Goal: Task Accomplishment & Management: Complete application form

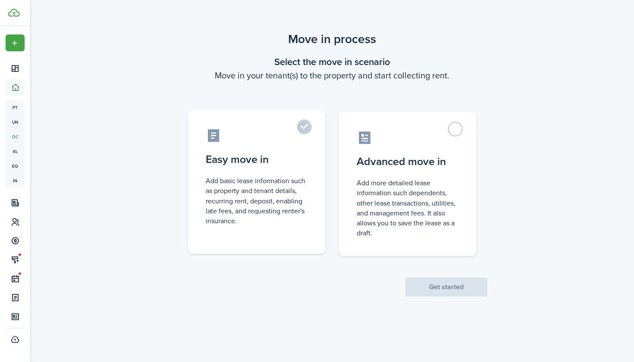
click at [305, 128] on label "Easy move in Add basic lease information such as property and tenant details, r…" at bounding box center [257, 182] width 138 height 144
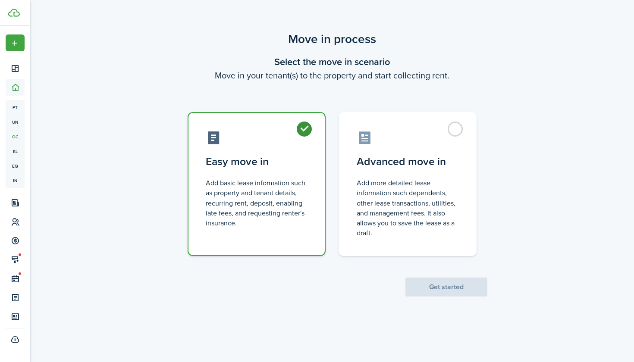
radio input "true"
click at [435, 283] on button "Get started" at bounding box center [446, 287] width 82 height 19
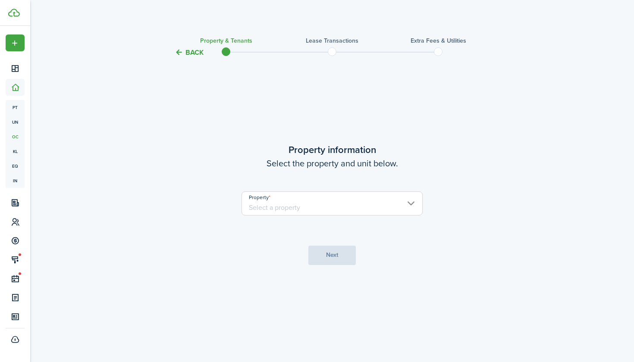
click at [356, 212] on input "Property" at bounding box center [332, 204] width 181 height 24
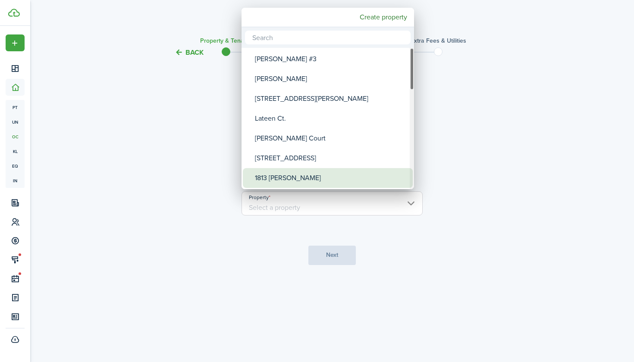
click at [319, 179] on div "1813 [PERSON_NAME]" at bounding box center [331, 178] width 153 height 20
type input "1813 [PERSON_NAME]"
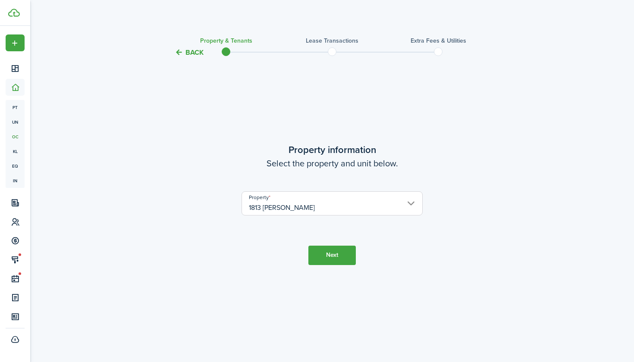
click at [328, 255] on button "Next" at bounding box center [331, 255] width 47 height 19
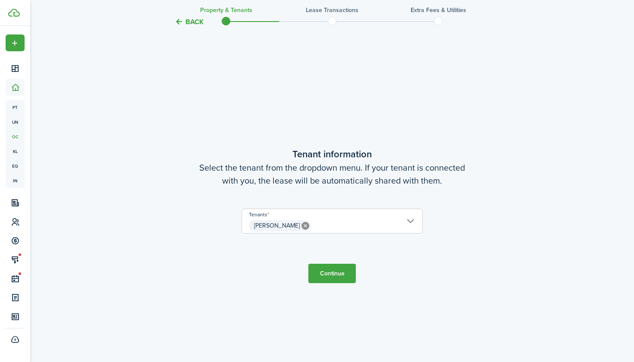
scroll to position [304, 0]
click at [338, 279] on button "Continue" at bounding box center [331, 273] width 47 height 19
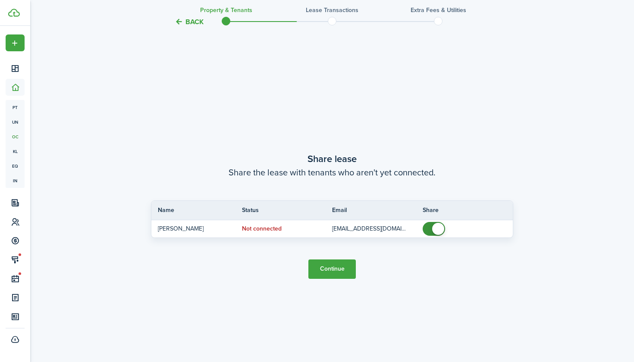
scroll to position [666, 0]
click at [341, 266] on button "Continue" at bounding box center [331, 269] width 47 height 19
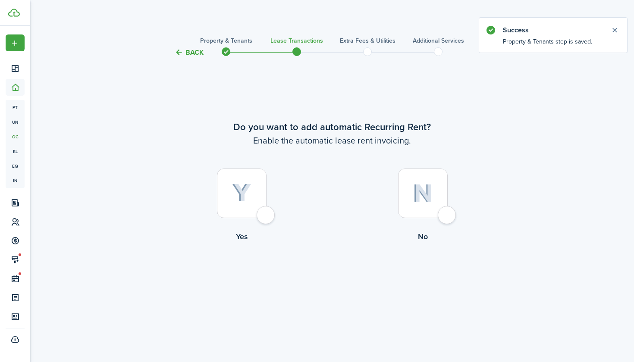
click at [267, 218] on div at bounding box center [242, 194] width 50 height 50
radio input "true"
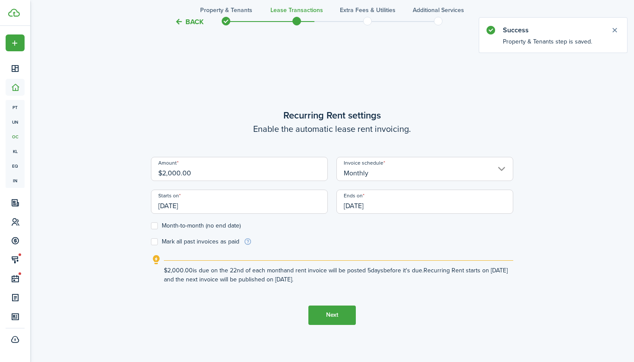
scroll to position [304, 0]
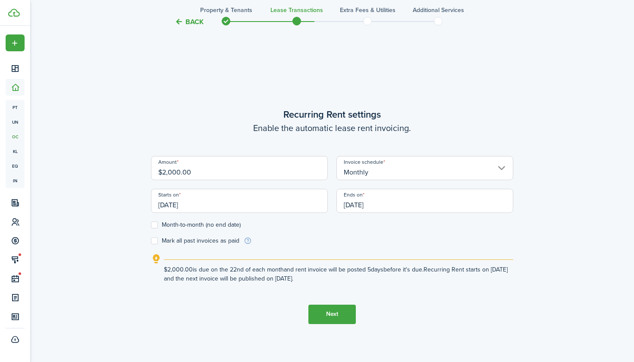
click at [326, 314] on button "Next" at bounding box center [331, 314] width 47 height 19
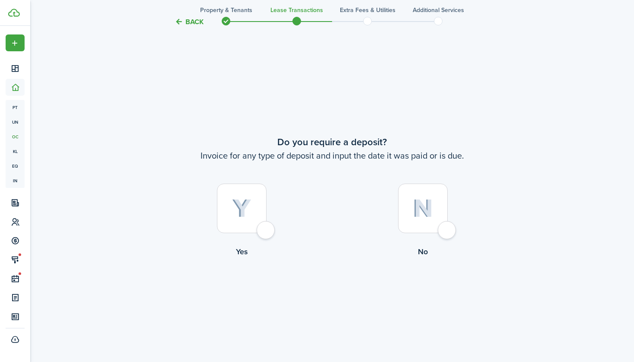
scroll to position [666, 0]
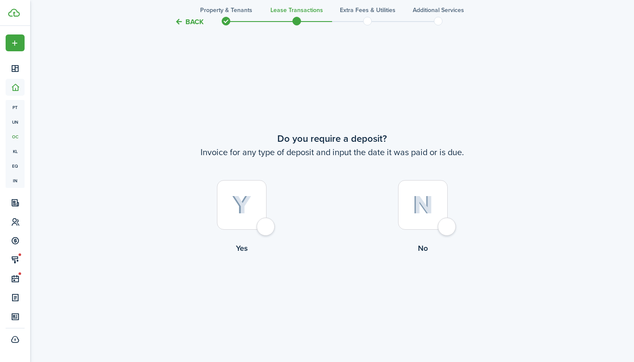
click at [445, 230] on div at bounding box center [423, 205] width 50 height 50
radio input "true"
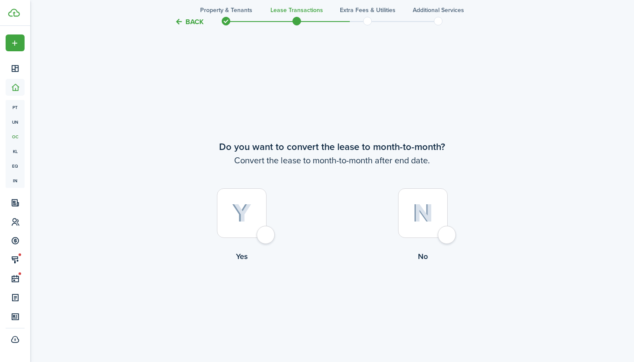
scroll to position [1029, 0]
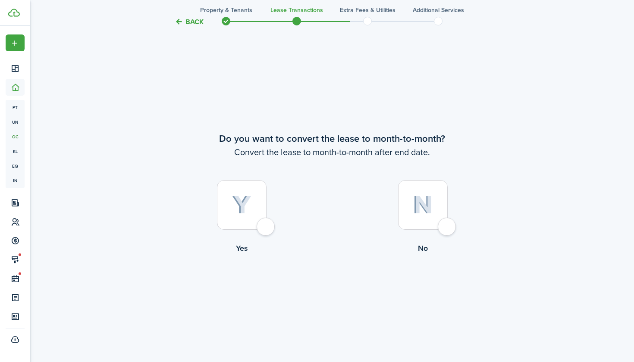
click at [448, 229] on div at bounding box center [423, 205] width 50 height 50
radio input "true"
click at [340, 289] on button "Continue" at bounding box center [331, 289] width 47 height 19
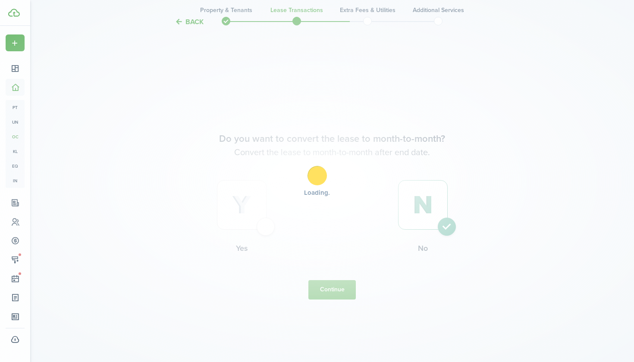
scroll to position [0, 0]
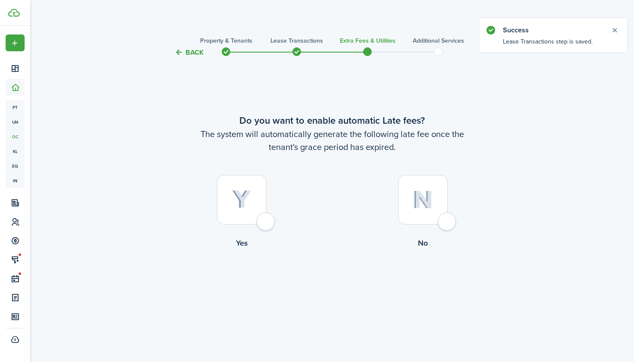
click at [262, 221] on div at bounding box center [242, 200] width 50 height 50
radio input "true"
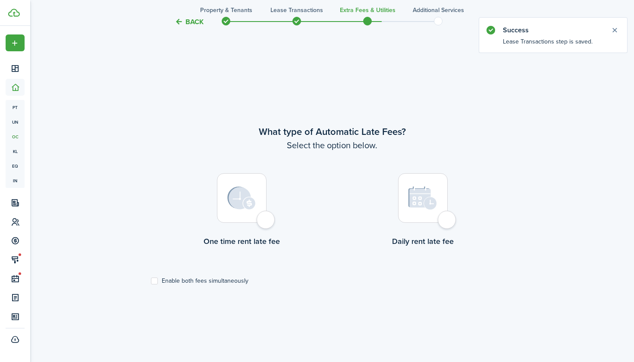
scroll to position [304, 0]
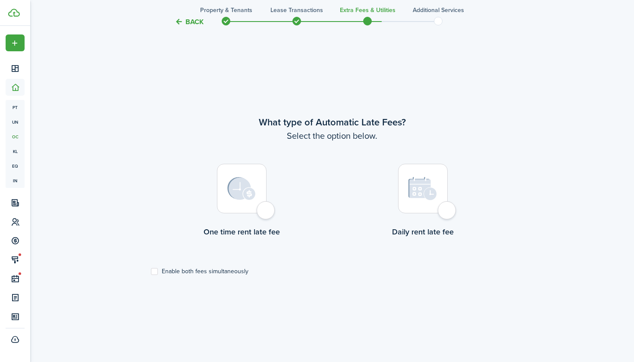
click at [263, 213] on div at bounding box center [242, 189] width 50 height 50
radio input "true"
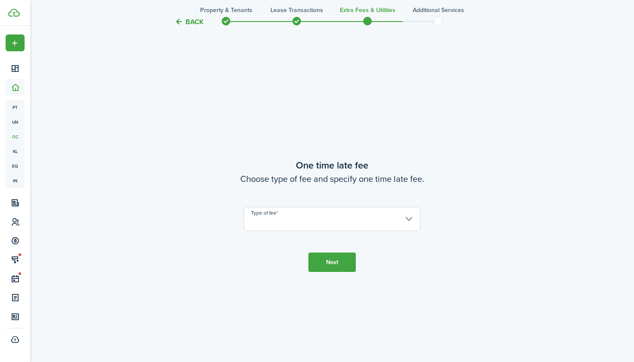
scroll to position [666, 0]
click at [331, 222] on input "Type of fee" at bounding box center [332, 219] width 177 height 24
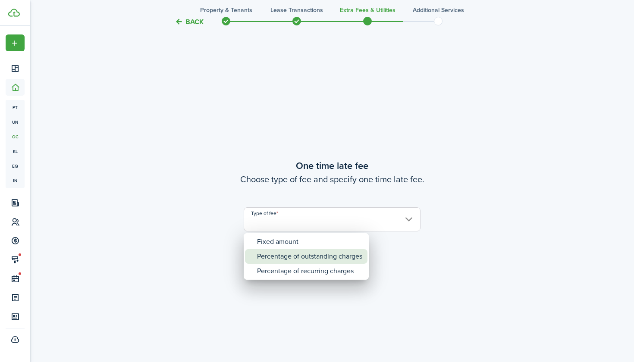
click at [327, 253] on div "Percentage of outstanding charges" at bounding box center [309, 256] width 105 height 15
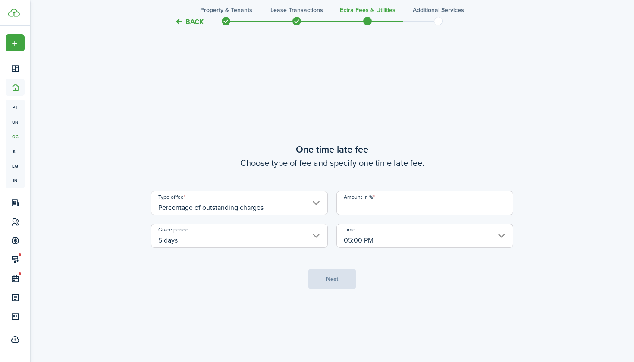
click at [341, 280] on tc-wizard-step "One time late fee Choose type of fee and specify one time late fee. Type of fee…" at bounding box center [332, 216] width 362 height 362
click at [385, 209] on input "Amount in %" at bounding box center [424, 203] width 177 height 24
click at [316, 207] on input "Percentage of outstanding charges" at bounding box center [239, 203] width 177 height 24
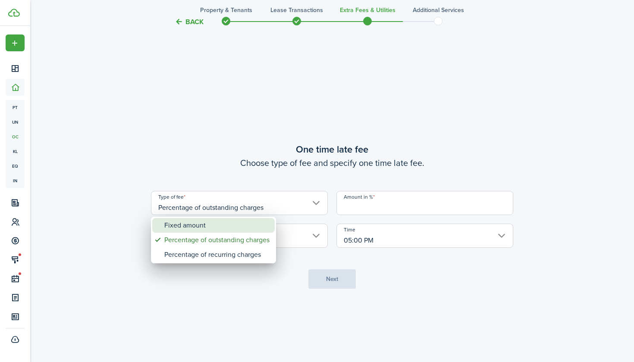
click at [248, 223] on div "Fixed amount" at bounding box center [216, 225] width 105 height 15
type input "Fixed amount"
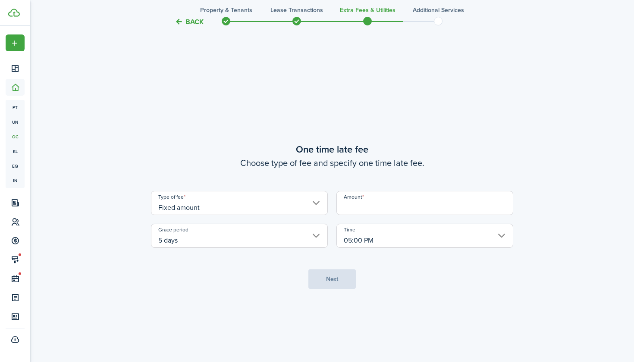
click at [396, 204] on input "Amount" at bounding box center [424, 203] width 177 height 24
click at [316, 207] on input "Fixed amount" at bounding box center [239, 203] width 177 height 24
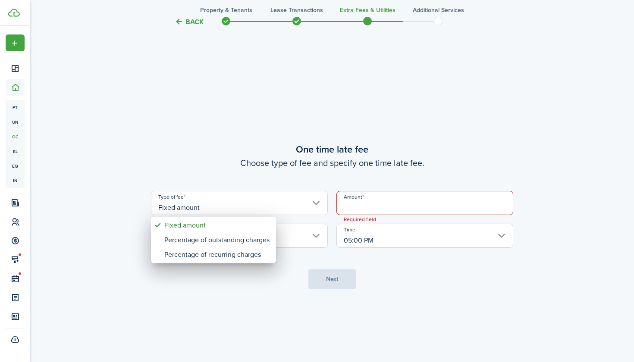
click at [284, 21] on div at bounding box center [317, 181] width 772 height 500
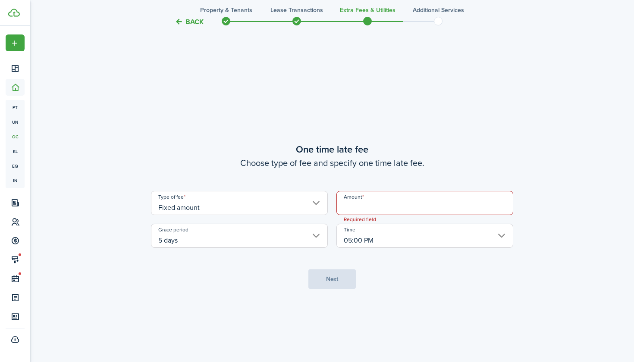
click at [224, 21] on span at bounding box center [226, 21] width 13 height 13
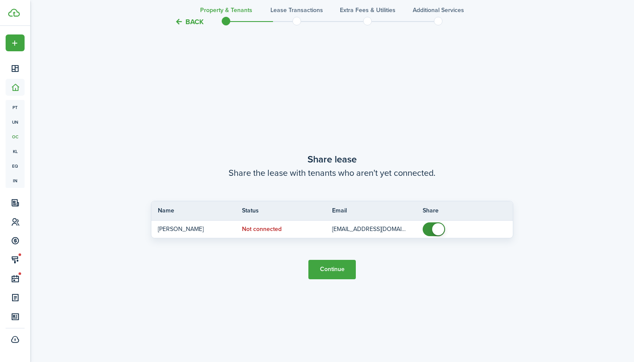
click at [196, 20] on button "Back" at bounding box center [189, 21] width 29 height 9
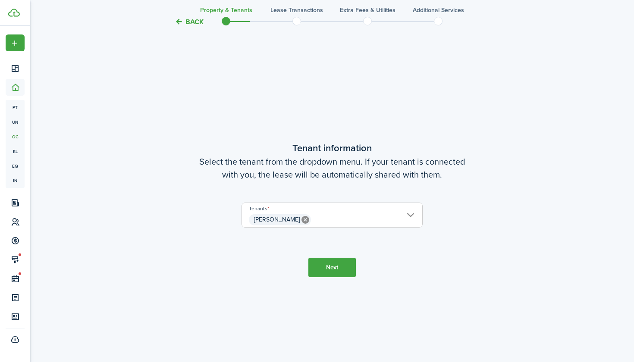
scroll to position [304, 0]
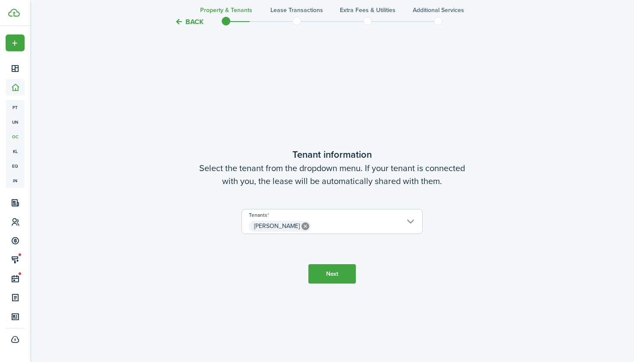
click at [330, 270] on button "Next" at bounding box center [331, 273] width 47 height 19
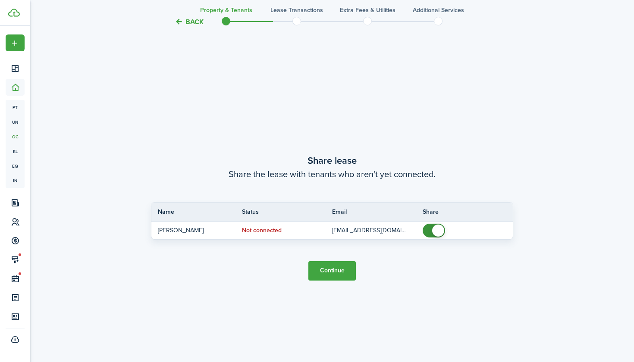
scroll to position [666, 0]
click at [334, 275] on button "Continue" at bounding box center [331, 269] width 47 height 19
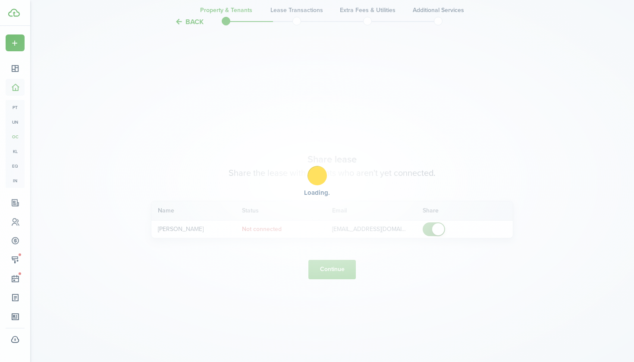
scroll to position [0, 0]
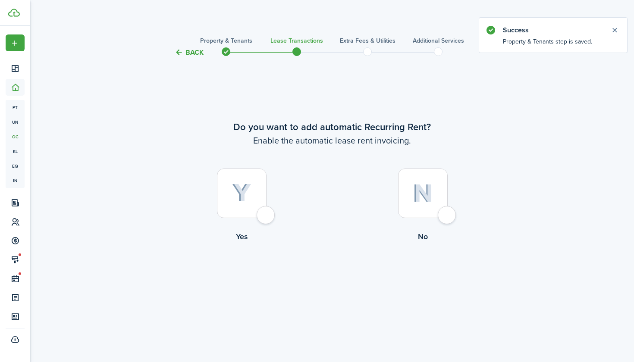
click at [267, 218] on div at bounding box center [242, 194] width 50 height 50
radio input "true"
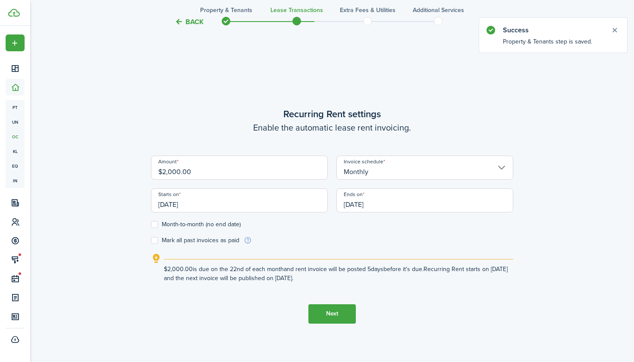
scroll to position [304, 0]
click at [192, 173] on input "$2,000.00" at bounding box center [239, 168] width 177 height 24
type input "$1,970.00"
click at [177, 206] on input "[DATE]" at bounding box center [239, 201] width 177 height 24
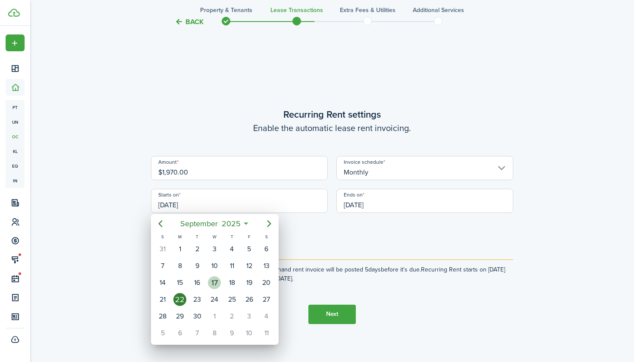
click at [211, 281] on div "17" at bounding box center [214, 283] width 13 height 13
type input "[DATE]"
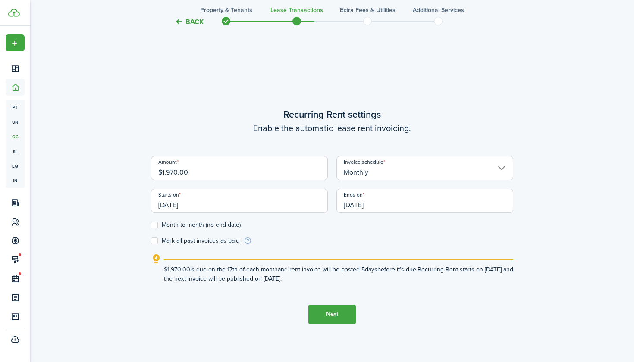
click at [336, 319] on button "Next" at bounding box center [331, 314] width 47 height 19
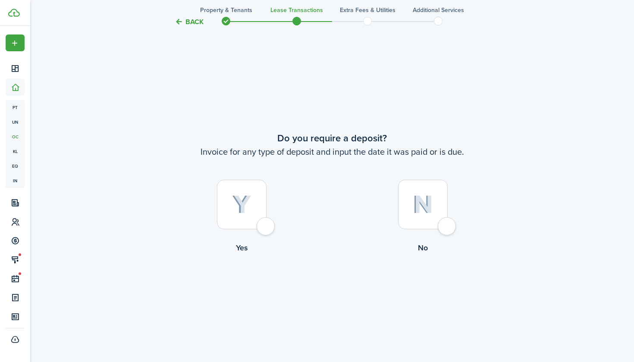
scroll to position [666, 0]
click at [448, 227] on div at bounding box center [423, 205] width 50 height 50
radio input "true"
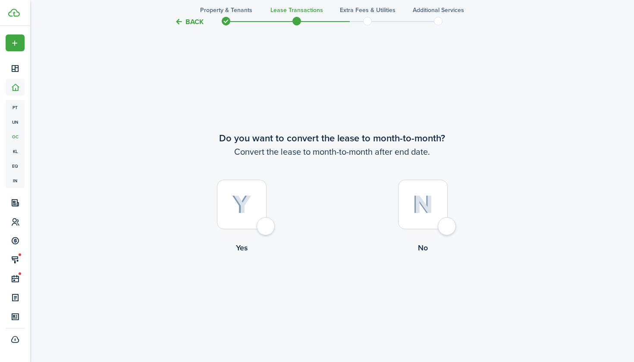
scroll to position [1029, 0]
click at [446, 224] on div at bounding box center [423, 205] width 50 height 50
radio input "true"
click at [343, 286] on button "Continue" at bounding box center [331, 289] width 47 height 19
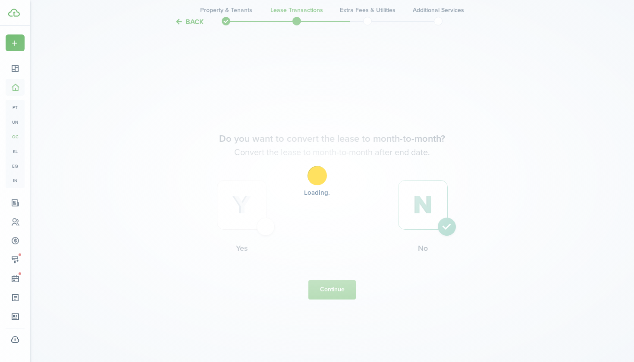
click at [332, 295] on div "Loading" at bounding box center [317, 181] width 634 height 362
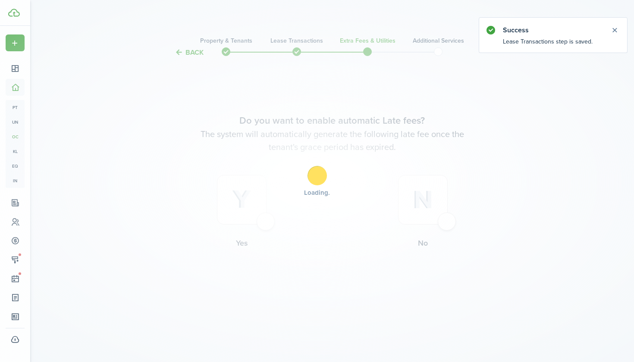
scroll to position [0, 0]
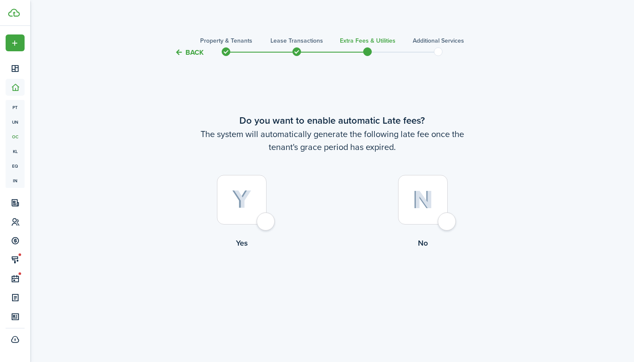
click at [267, 225] on div at bounding box center [242, 200] width 50 height 50
radio input "true"
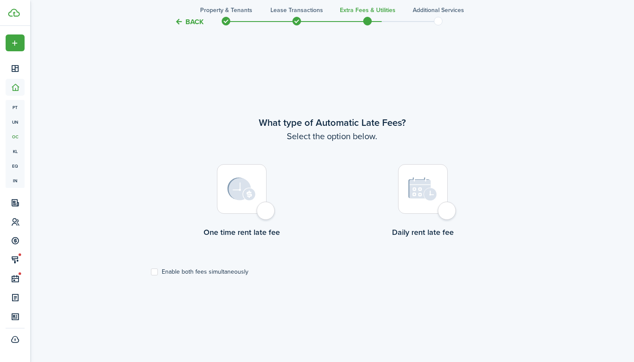
scroll to position [304, 0]
click at [266, 214] on div at bounding box center [242, 189] width 50 height 50
radio input "true"
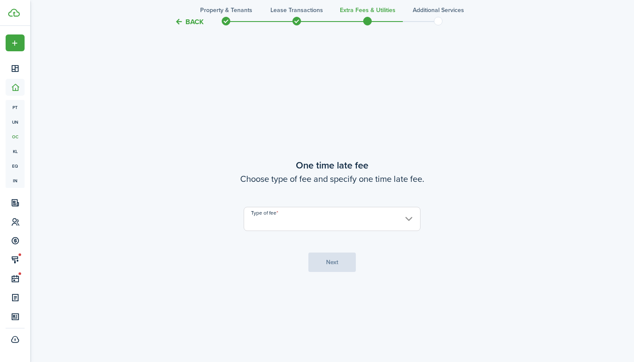
scroll to position [666, 0]
click at [324, 220] on input "Type of fee" at bounding box center [332, 219] width 177 height 24
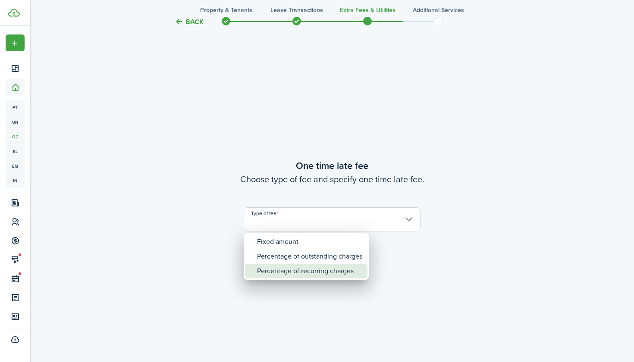
click at [327, 268] on div "Percentage of recurring charges" at bounding box center [309, 271] width 105 height 15
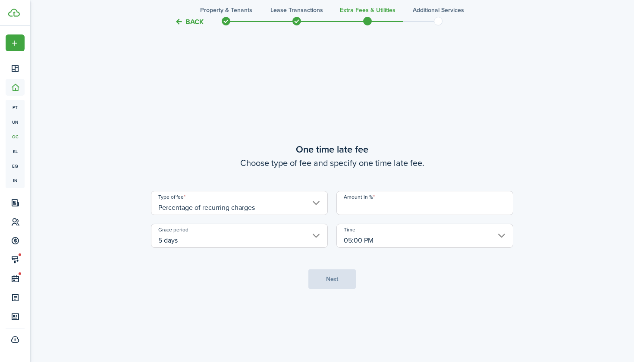
click at [313, 209] on input "Percentage of recurring charges" at bounding box center [239, 203] width 177 height 24
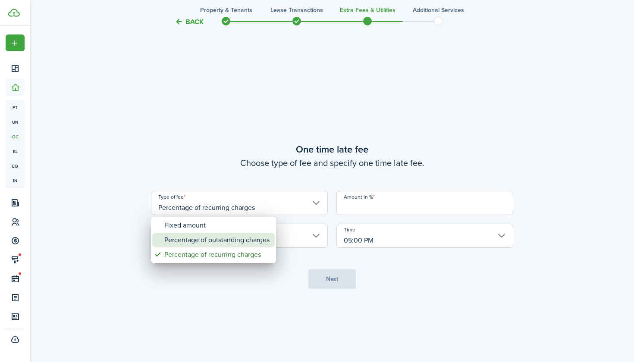
click at [270, 239] on mbsc-wheel-item "Percentage of outstanding charges" at bounding box center [213, 240] width 123 height 15
type input "Percentage of outstanding charges"
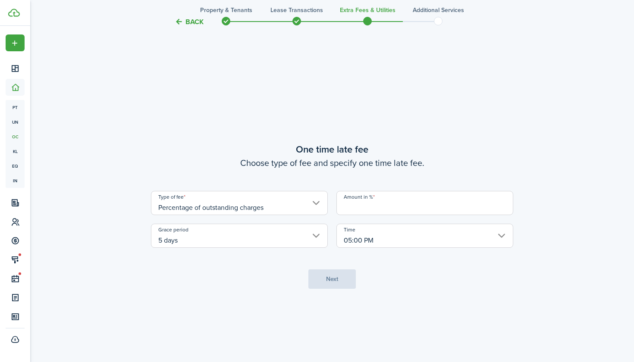
click at [384, 206] on input "Amount in %" at bounding box center [424, 203] width 177 height 24
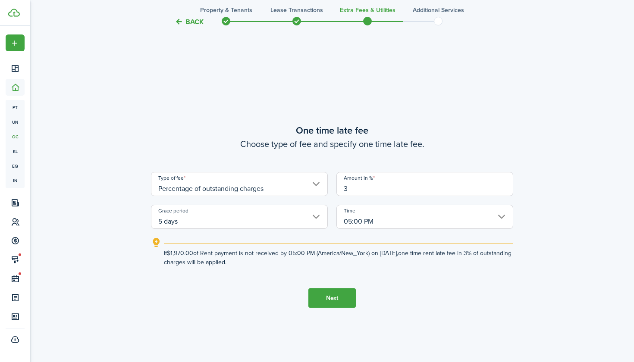
type input "3"
click at [336, 296] on button "Next" at bounding box center [331, 298] width 47 height 19
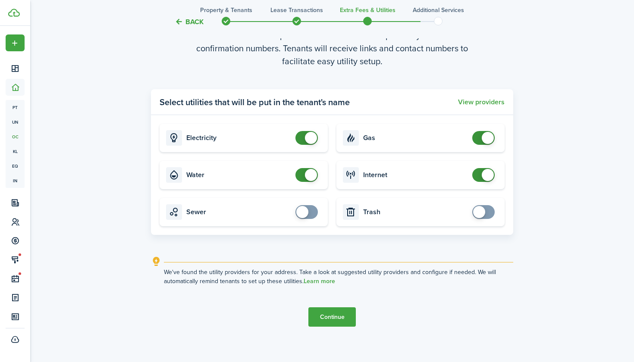
scroll to position [1075, 0]
click at [335, 321] on button "Continue" at bounding box center [331, 316] width 47 height 19
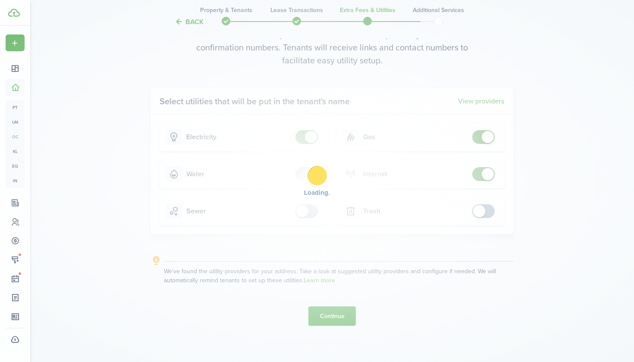
scroll to position [0, 0]
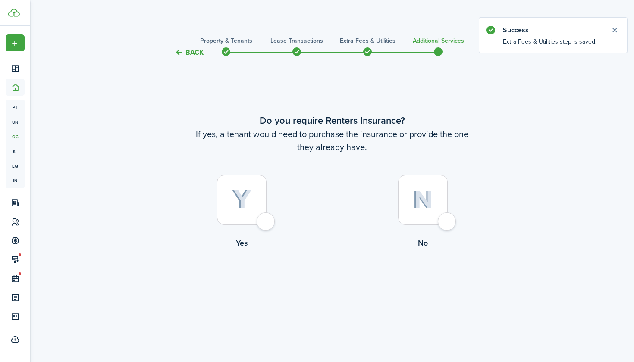
click at [266, 225] on div at bounding box center [242, 200] width 50 height 50
radio input "true"
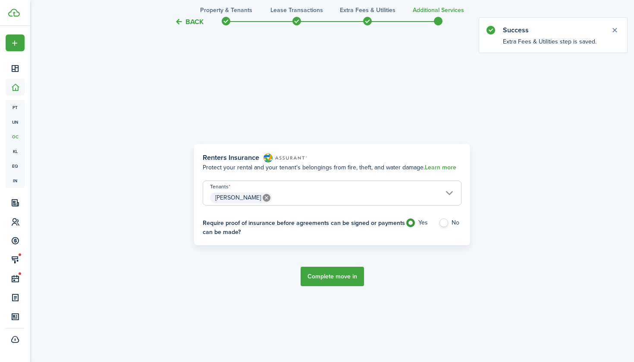
scroll to position [304, 0]
click at [327, 278] on button "Complete move in" at bounding box center [332, 276] width 63 height 19
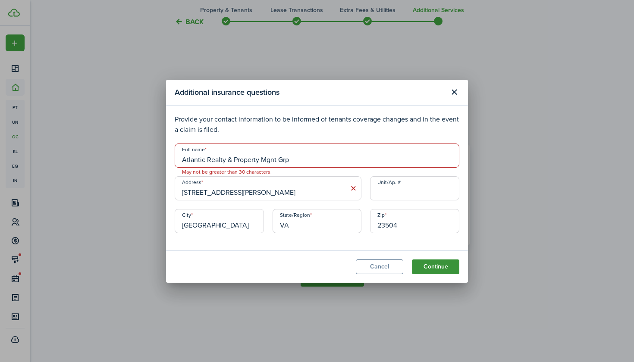
click at [435, 264] on button "Continue" at bounding box center [435, 267] width 47 height 15
click at [427, 272] on button "Continue" at bounding box center [435, 267] width 47 height 15
click at [427, 271] on button "Continue" at bounding box center [435, 267] width 47 height 15
click at [434, 270] on button "Continue" at bounding box center [435, 267] width 47 height 15
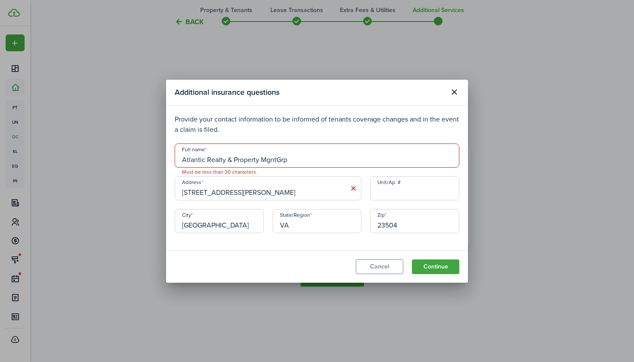
click at [205, 161] on input "Atlantic Realty & Property MgntGrp" at bounding box center [317, 156] width 285 height 24
click at [226, 161] on input "Atlantic Realty & Property MgntGrp" at bounding box center [317, 156] width 285 height 24
type input "Atlantic Realty& Property MgntGrp"
click at [439, 264] on button "Continue" at bounding box center [435, 267] width 47 height 15
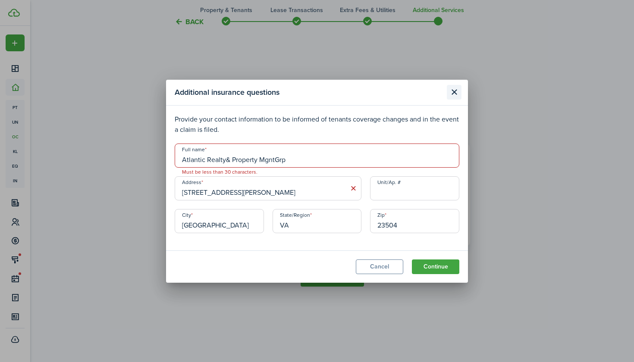
click at [453, 94] on button "Close modal" at bounding box center [454, 92] width 15 height 15
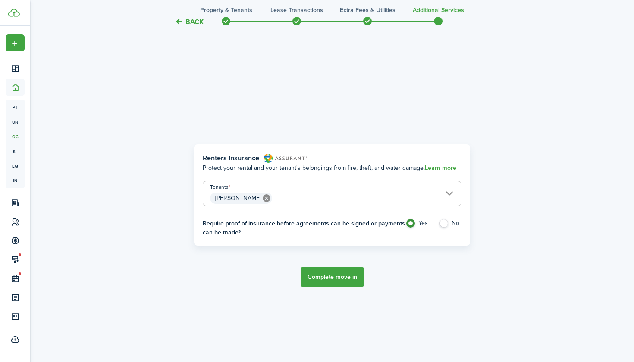
click at [446, 223] on label "No" at bounding box center [450, 225] width 23 height 13
radio input "false"
radio input "true"
click at [350, 276] on button "Complete move in" at bounding box center [332, 276] width 63 height 19
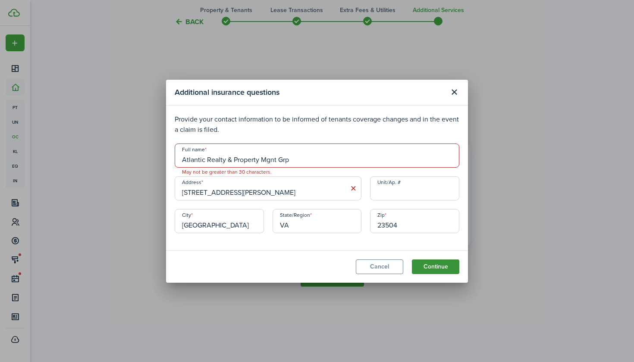
click at [430, 267] on button "Continue" at bounding box center [435, 267] width 47 height 15
click at [384, 264] on button "Cancel" at bounding box center [379, 267] width 47 height 15
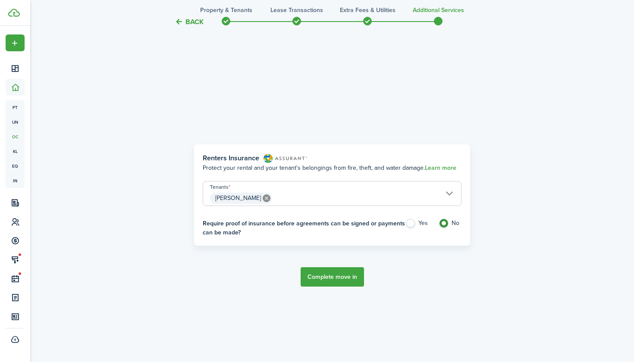
click at [413, 223] on label "Yes" at bounding box center [417, 225] width 25 height 13
radio input "true"
click at [356, 271] on button "Complete move in" at bounding box center [332, 276] width 63 height 19
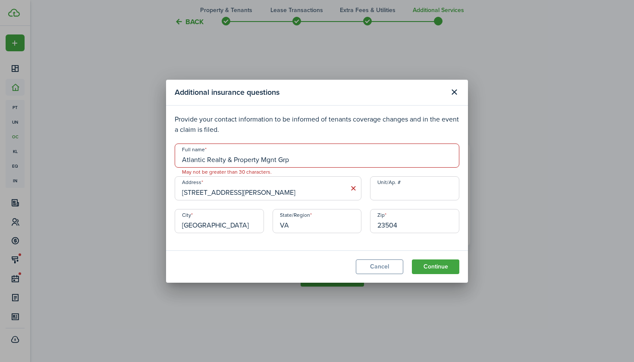
drag, startPoint x: 306, startPoint y: 161, endPoint x: 180, endPoint y: 158, distance: 126.0
drag, startPoint x: 295, startPoint y: 157, endPoint x: 182, endPoint y: 159, distance: 112.2
click at [182, 159] on input "Atlantic Realty & Property Mgnt Grp" at bounding box center [317, 156] width 285 height 24
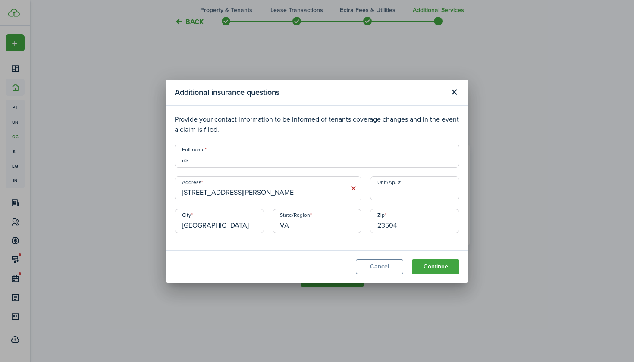
type input "a"
type input "A"
type input "Atlantic Realty and Property"
click at [448, 268] on button "Continue" at bounding box center [435, 267] width 47 height 15
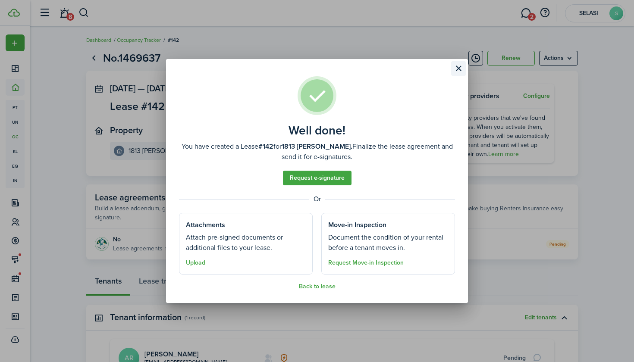
click at [455, 72] on button "Close modal" at bounding box center [458, 68] width 15 height 15
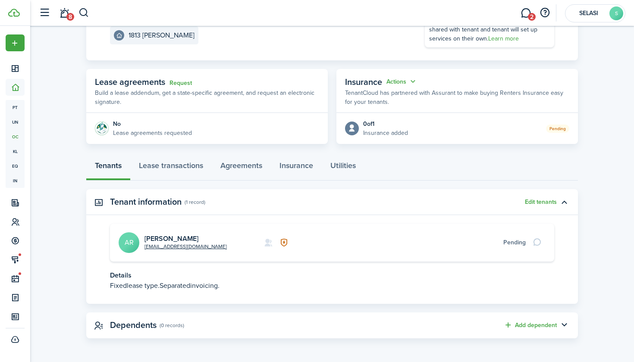
scroll to position [115, 0]
click at [180, 168] on link "Lease transactions" at bounding box center [171, 168] width 82 height 26
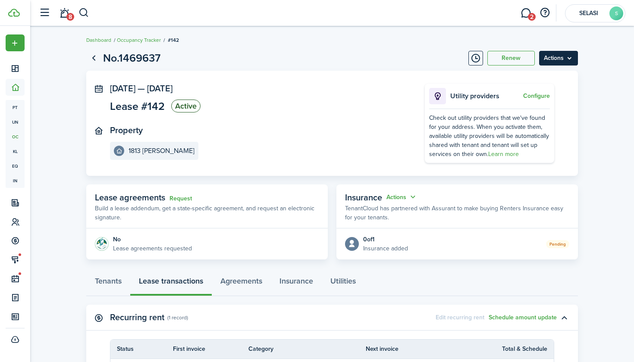
click at [555, 58] on menu-btn "Actions" at bounding box center [558, 58] width 39 height 15
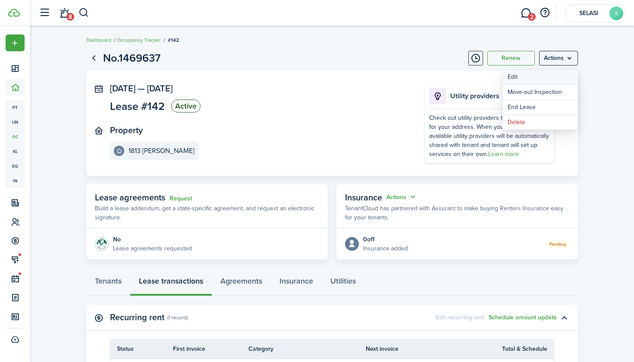
click at [531, 77] on button "Edit" at bounding box center [540, 77] width 75 height 15
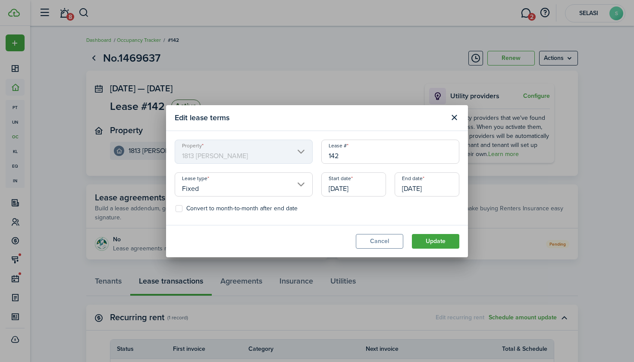
click at [419, 188] on input "[DATE]" at bounding box center [427, 185] width 65 height 24
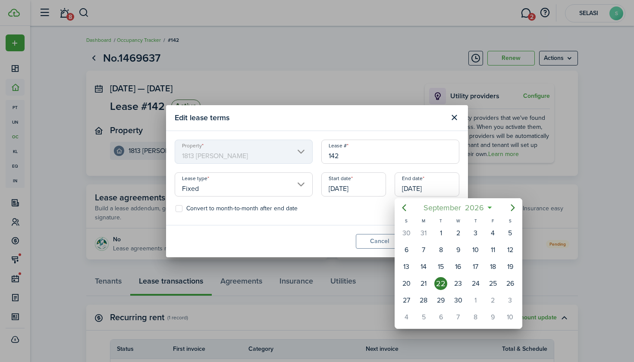
click at [487, 211] on mbsc-button "[DATE]" at bounding box center [453, 208] width 71 height 16
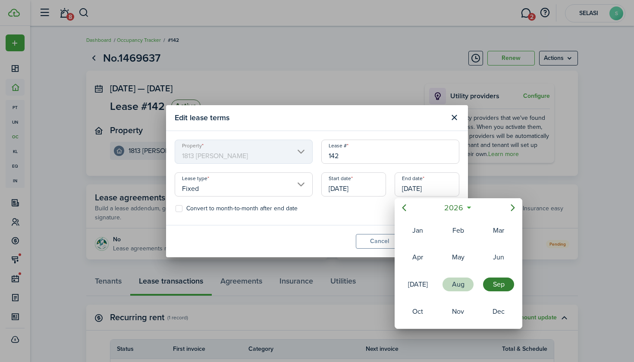
click at [461, 282] on div "Aug" at bounding box center [458, 285] width 31 height 14
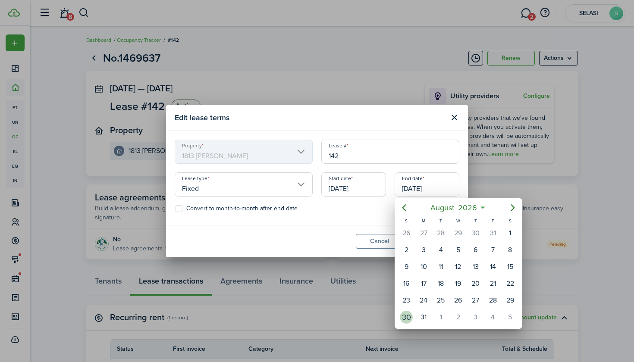
click at [406, 314] on div "30" at bounding box center [406, 317] width 13 height 13
type input "[DATE]"
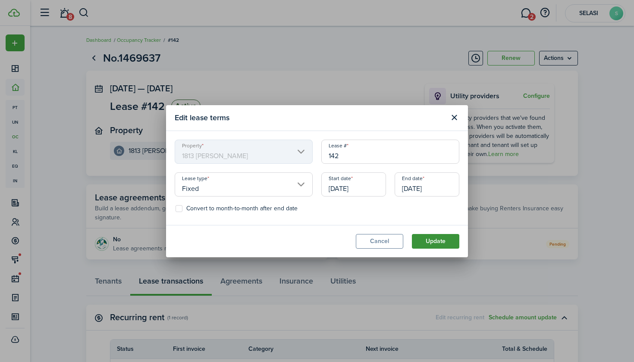
click at [430, 242] on button "Update" at bounding box center [435, 241] width 47 height 15
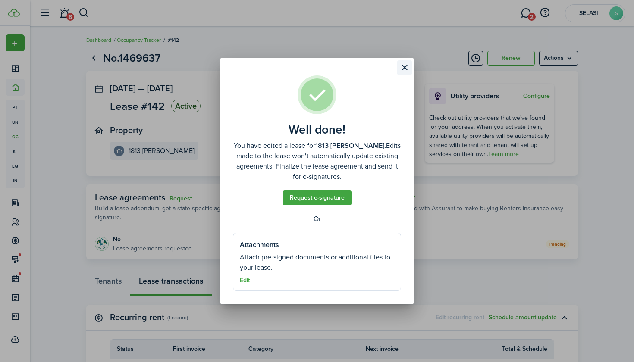
click at [405, 72] on button "Close modal" at bounding box center [404, 67] width 15 height 15
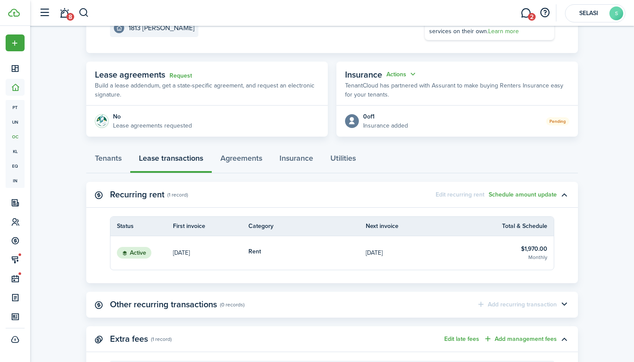
scroll to position [131, 0]
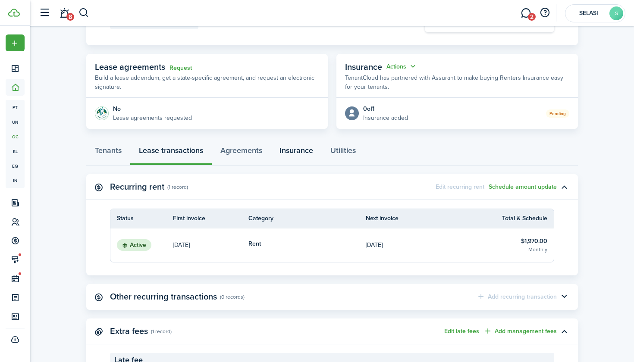
click at [308, 153] on link "Insurance" at bounding box center [296, 153] width 51 height 26
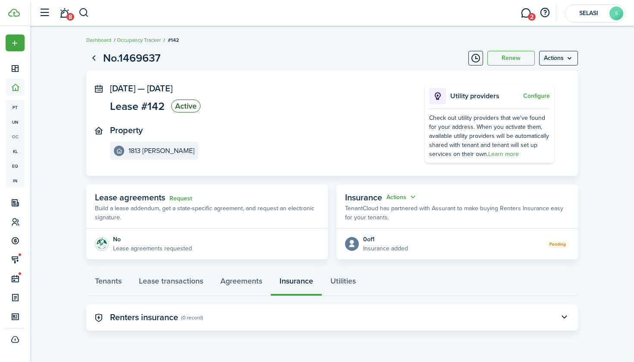
click at [556, 315] on panel-main-header "Renters insurance (0 record)" at bounding box center [332, 318] width 492 height 26
click at [566, 316] on button "button" at bounding box center [564, 318] width 15 height 15
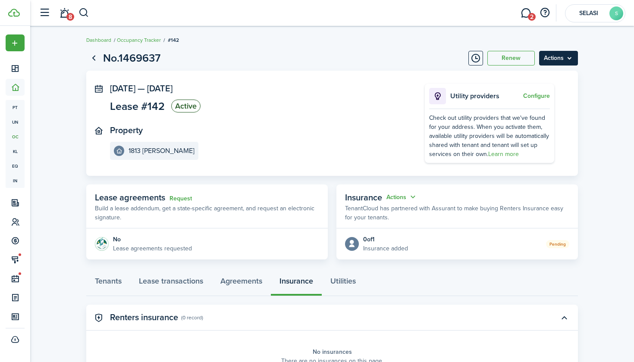
click at [557, 59] on menu-btn "Actions" at bounding box center [558, 58] width 39 height 15
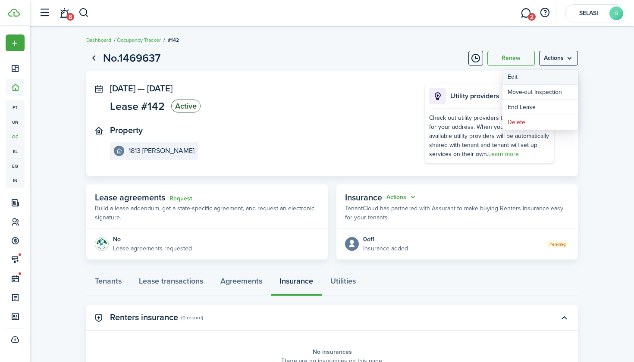
click at [541, 77] on button "Edit" at bounding box center [540, 77] width 75 height 15
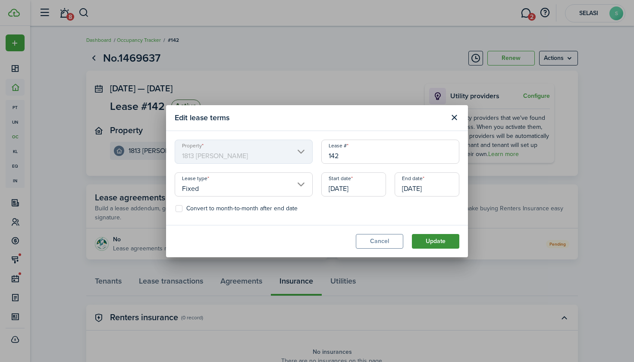
click at [441, 237] on button "Update" at bounding box center [435, 241] width 47 height 15
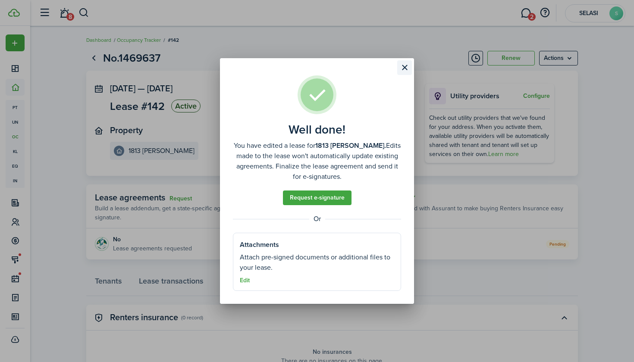
click at [405, 72] on button "Close modal" at bounding box center [404, 67] width 15 height 15
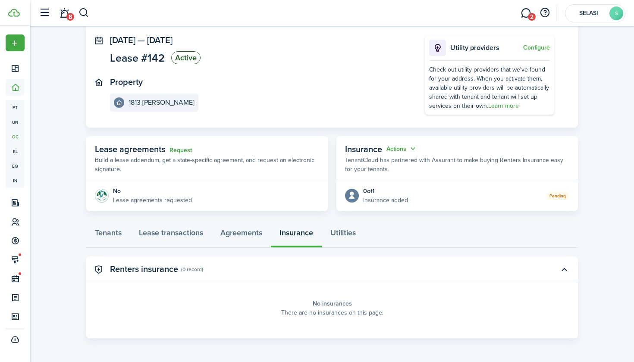
scroll to position [48, 0]
click at [191, 236] on link "Lease transactions" at bounding box center [171, 236] width 82 height 26
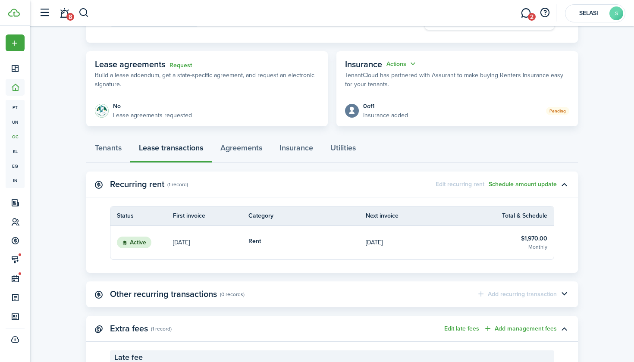
scroll to position [129, 0]
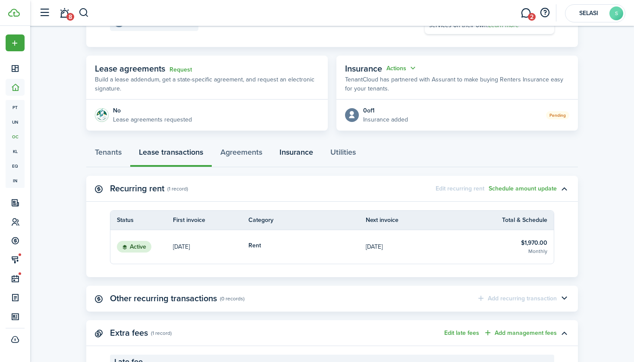
click at [297, 150] on link "Insurance" at bounding box center [296, 154] width 51 height 26
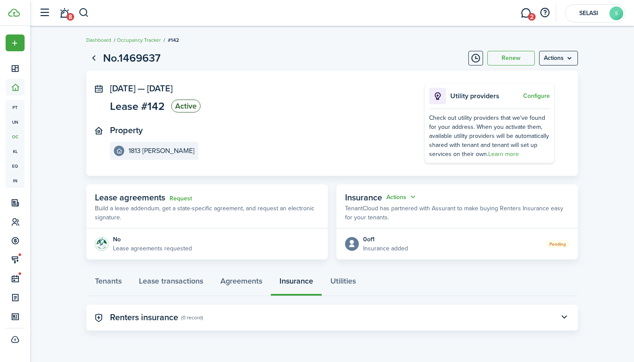
click at [157, 250] on p "Lease agreements requested" at bounding box center [152, 248] width 79 height 9
click at [350, 242] on icon at bounding box center [352, 244] width 9 height 8
click at [412, 199] on button "Actions" at bounding box center [402, 197] width 31 height 10
click at [404, 209] on button "Edit" at bounding box center [380, 213] width 75 height 15
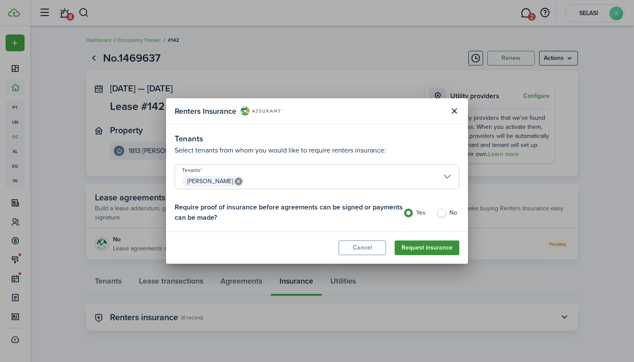
click at [422, 248] on button "Request insurance" at bounding box center [427, 248] width 65 height 15
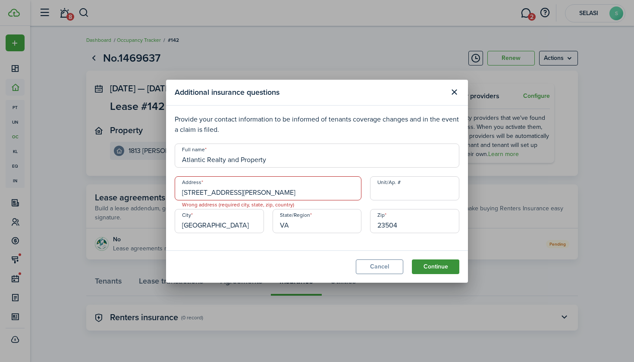
click at [422, 266] on button "Continue" at bounding box center [435, 267] width 47 height 15
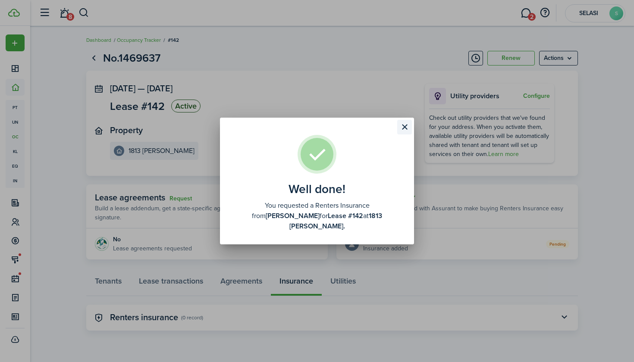
click at [402, 133] on button "Close modal" at bounding box center [404, 127] width 15 height 15
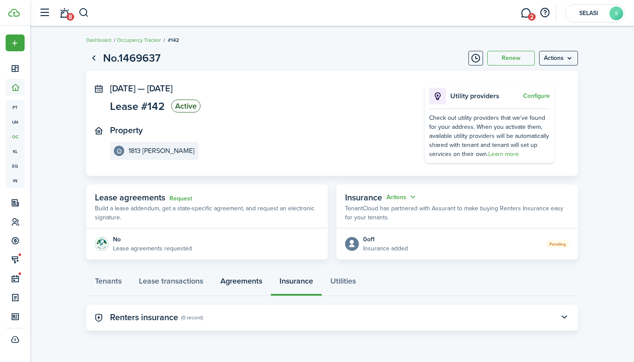
click at [248, 283] on link "Agreements" at bounding box center [241, 283] width 59 height 26
click at [182, 284] on link "Lease transactions" at bounding box center [171, 283] width 82 height 26
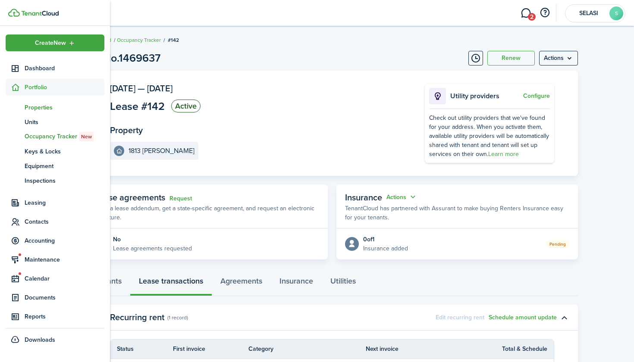
click at [37, 108] on span "Properties" at bounding box center [65, 107] width 80 height 9
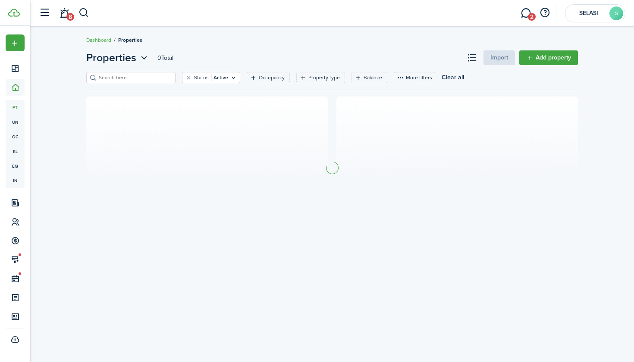
click at [135, 77] on input "search" at bounding box center [135, 78] width 76 height 8
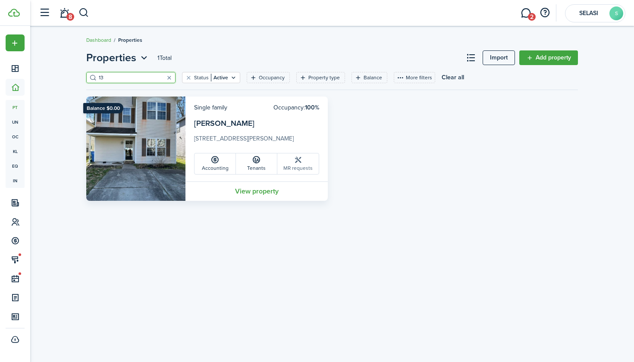
type input "1"
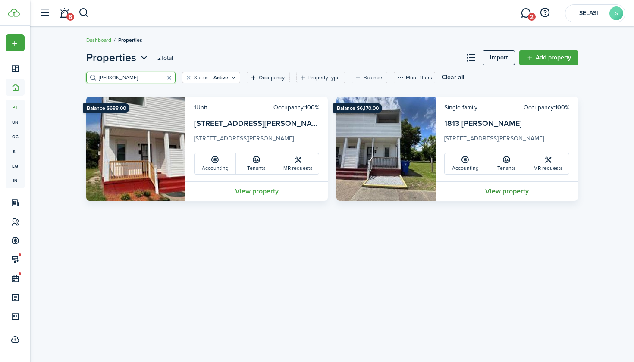
type input "[PERSON_NAME]"
click at [514, 192] on link "View property" at bounding box center [507, 191] width 142 height 19
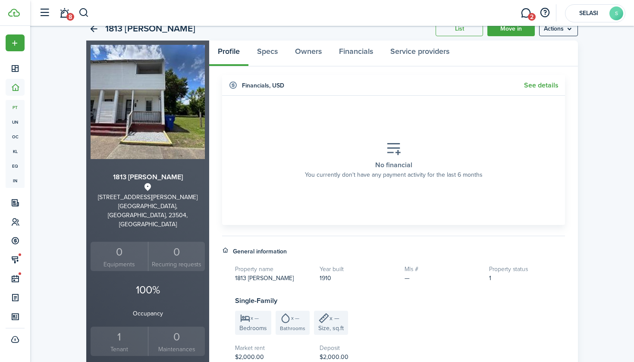
scroll to position [3, 0]
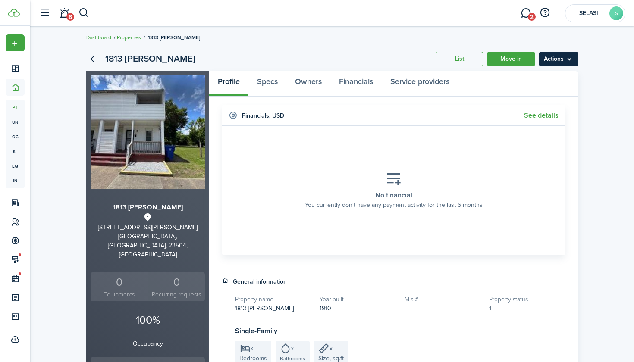
click at [555, 57] on menu-btn "Actions" at bounding box center [558, 59] width 39 height 15
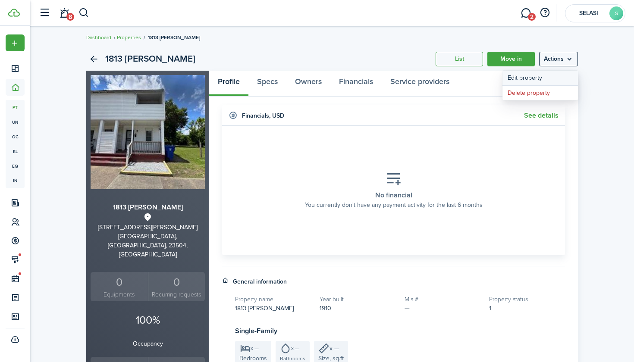
click at [525, 78] on link "Edit property" at bounding box center [540, 78] width 75 height 15
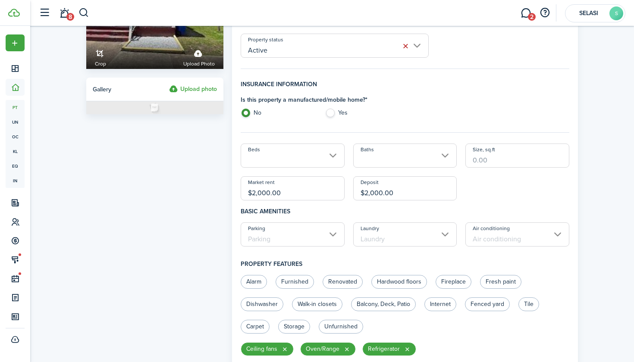
scroll to position [147, 0]
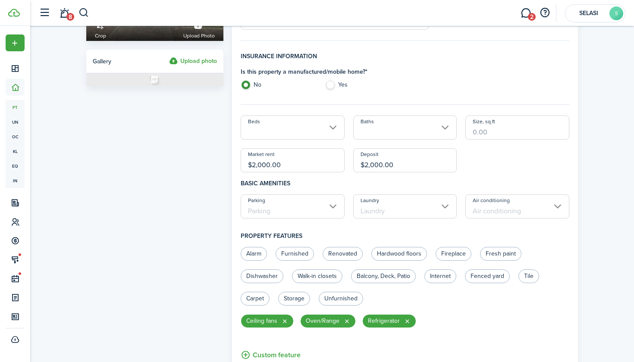
click at [290, 166] on input "$2,000.00" at bounding box center [293, 160] width 104 height 24
type input "$"
type input "$1,970.00"
click at [393, 164] on input "$2,000.00" at bounding box center [405, 160] width 104 height 24
type input "$"
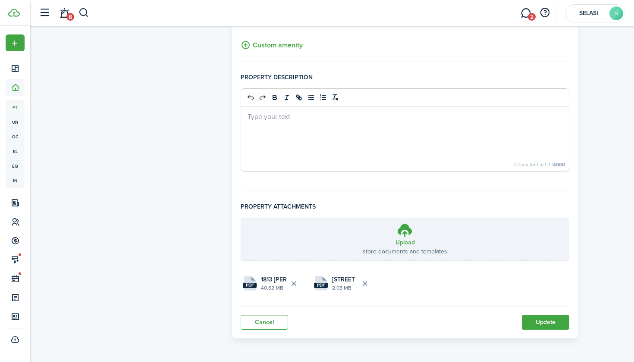
scroll to position [591, 0]
type input "$1,970.00"
click at [526, 321] on button "Update" at bounding box center [545, 322] width 47 height 15
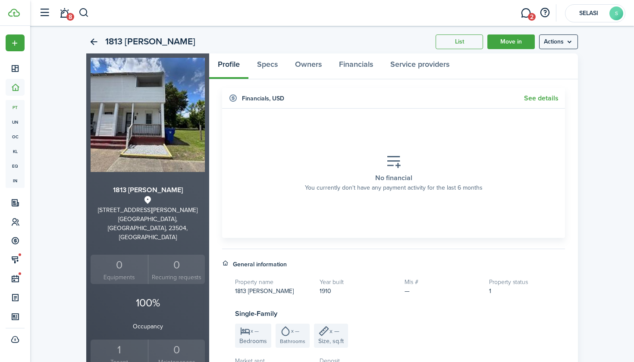
scroll to position [19, 0]
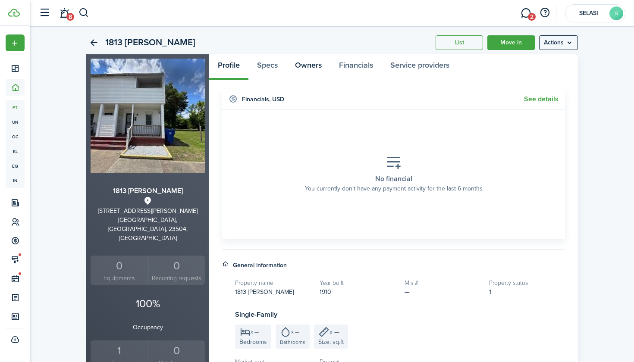
click at [315, 68] on link "Owners" at bounding box center [308, 67] width 44 height 26
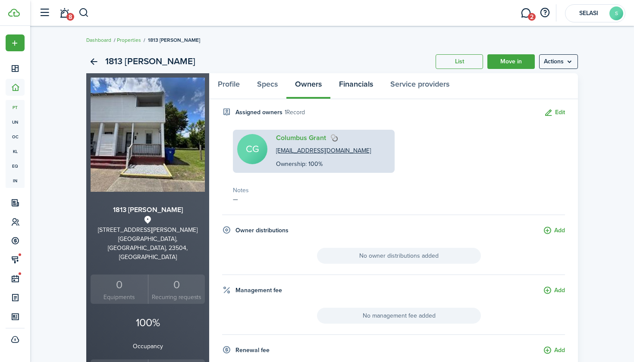
click at [361, 89] on link "Financials" at bounding box center [355, 86] width 51 height 26
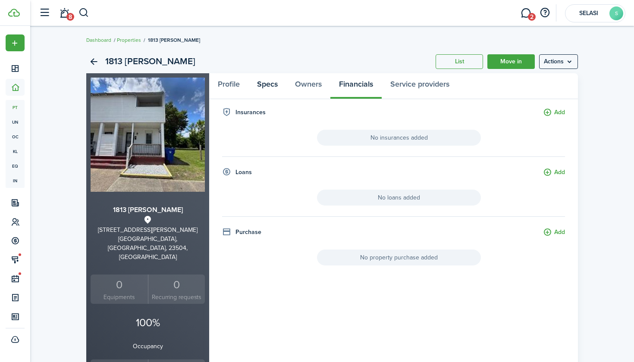
click at [275, 86] on link "Specs" at bounding box center [267, 86] width 38 height 26
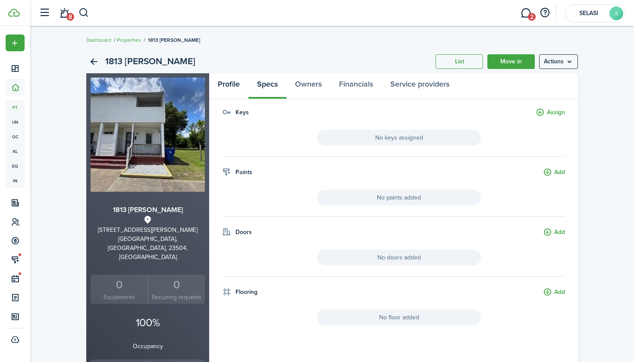
click at [231, 83] on link "Profile" at bounding box center [228, 86] width 39 height 26
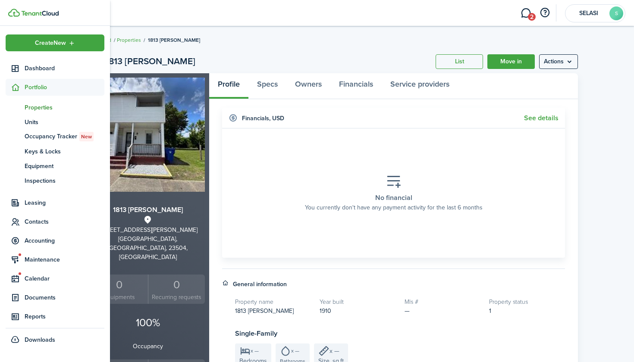
click at [41, 212] on ul "Create New Dashboard Portfolio pt Properties un Units oc Occupancy Tracker New …" at bounding box center [55, 192] width 99 height 314
click at [41, 219] on span "Contacts" at bounding box center [65, 221] width 80 height 9
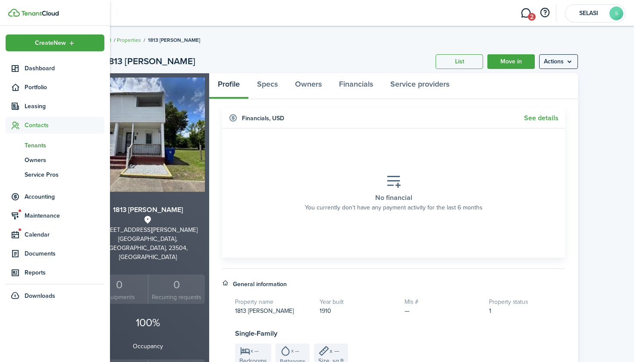
click at [46, 143] on span "Tenants" at bounding box center [65, 145] width 80 height 9
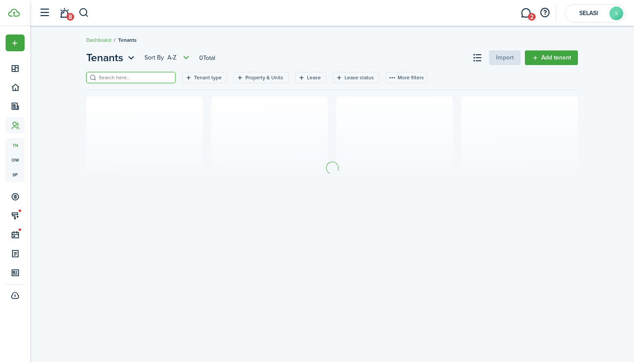
click at [160, 75] on input "search" at bounding box center [135, 78] width 76 height 8
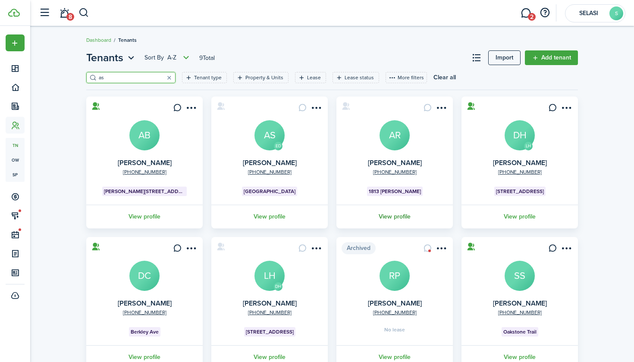
type input "as"
click at [410, 215] on link "View profile" at bounding box center [394, 217] width 119 height 24
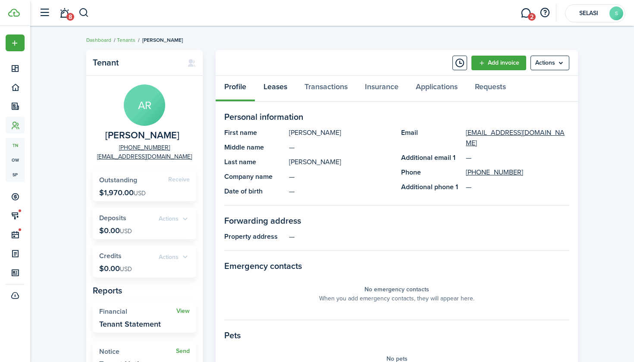
click at [273, 87] on link "Leases" at bounding box center [275, 89] width 41 height 26
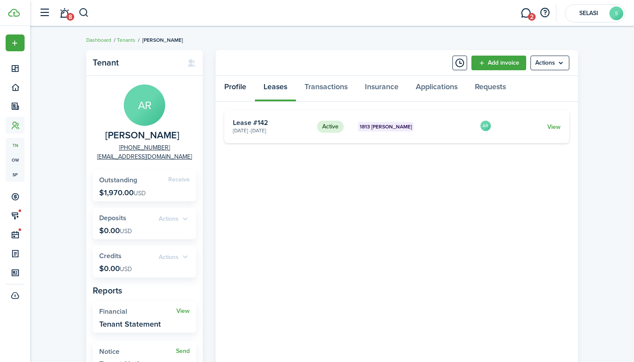
click at [236, 91] on link "Profile" at bounding box center [235, 89] width 39 height 26
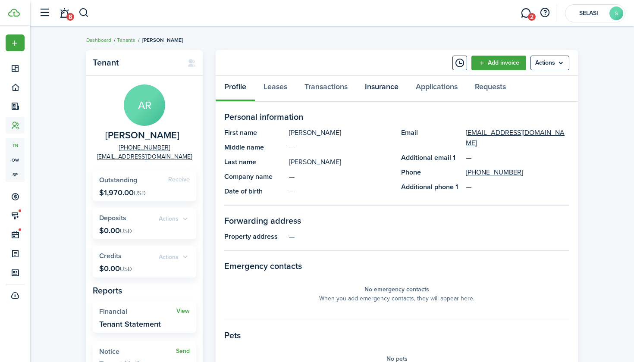
click at [382, 92] on link "Insurance" at bounding box center [381, 89] width 51 height 26
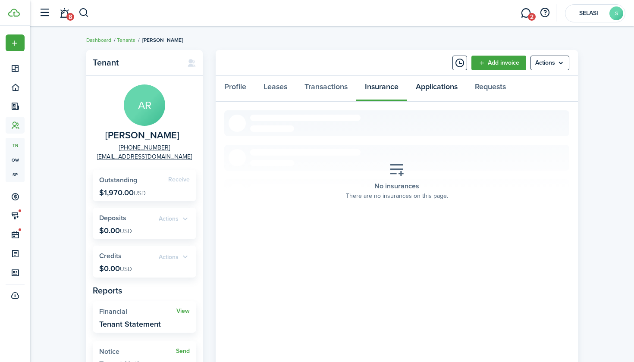
click at [428, 88] on link "Applications" at bounding box center [436, 89] width 59 height 26
click at [391, 90] on link "Insurance" at bounding box center [381, 89] width 51 height 26
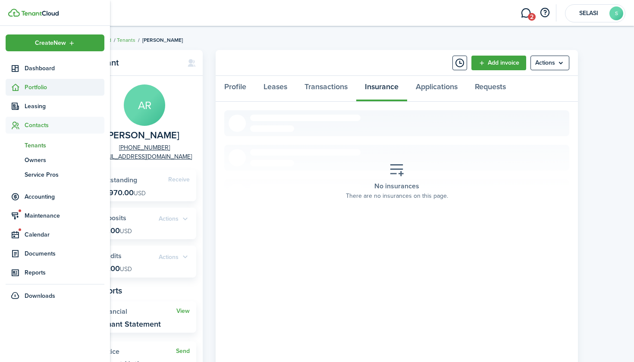
click at [46, 88] on span "Portfolio" at bounding box center [65, 87] width 80 height 9
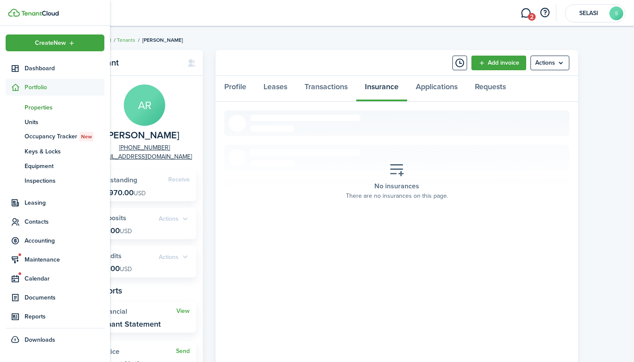
click at [52, 107] on span "Properties" at bounding box center [65, 107] width 80 height 9
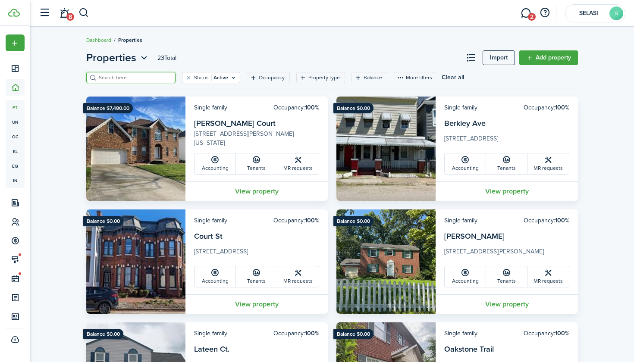
click at [138, 79] on input "search" at bounding box center [135, 78] width 76 height 8
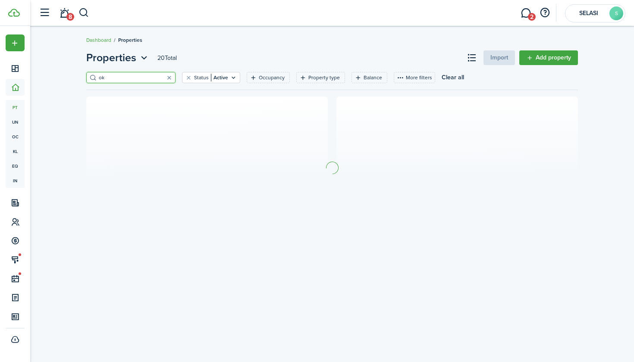
type input "o"
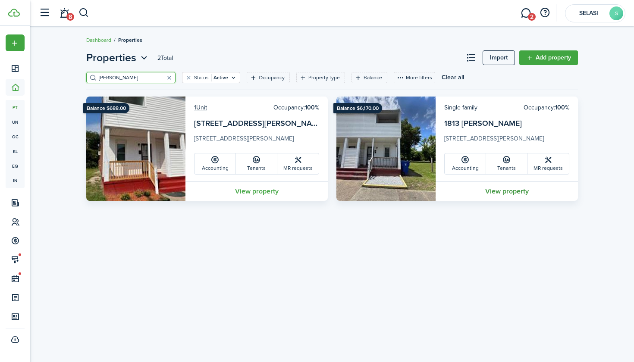
type input "[PERSON_NAME]"
click at [510, 199] on link "View property" at bounding box center [507, 191] width 142 height 19
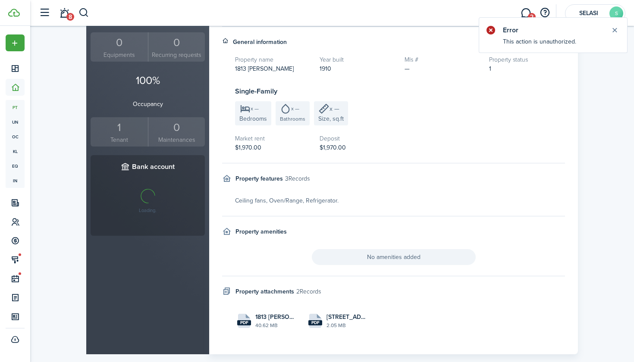
scroll to position [238, 0]
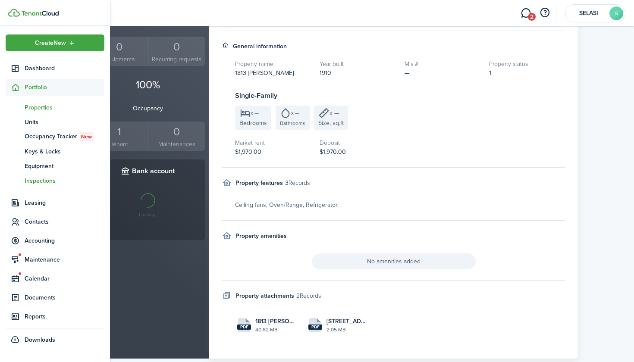
click at [37, 176] on span "Inspections" at bounding box center [65, 180] width 80 height 9
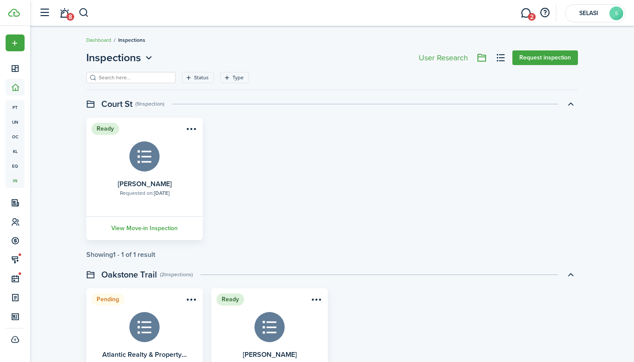
click at [125, 78] on input "search" at bounding box center [135, 78] width 76 height 8
click at [537, 55] on button "Request inspection" at bounding box center [545, 57] width 66 height 15
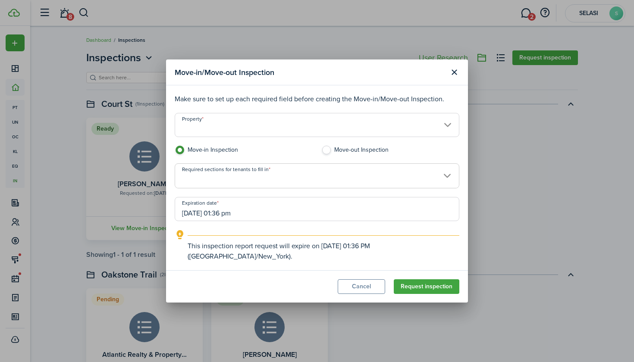
click at [277, 127] on input "Property" at bounding box center [317, 125] width 285 height 24
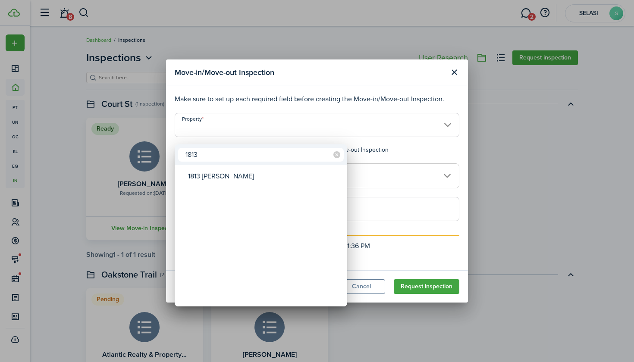
type input "1813"
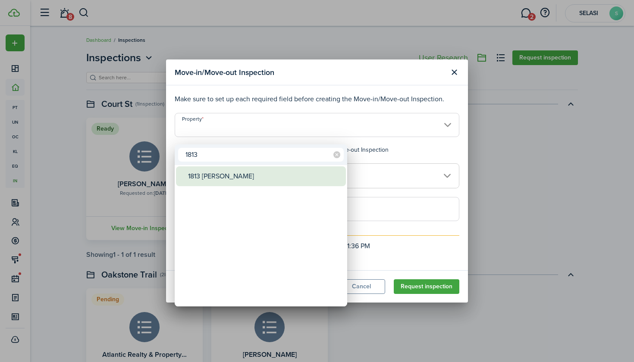
click at [232, 173] on div "1813 [PERSON_NAME]" at bounding box center [264, 177] width 153 height 20
type input "1813 [PERSON_NAME]"
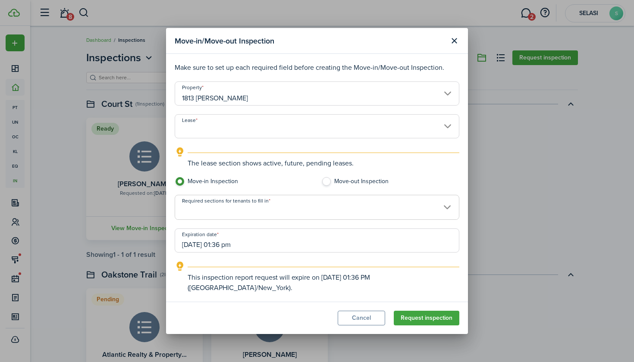
click at [241, 131] on input "Lease" at bounding box center [317, 126] width 285 height 24
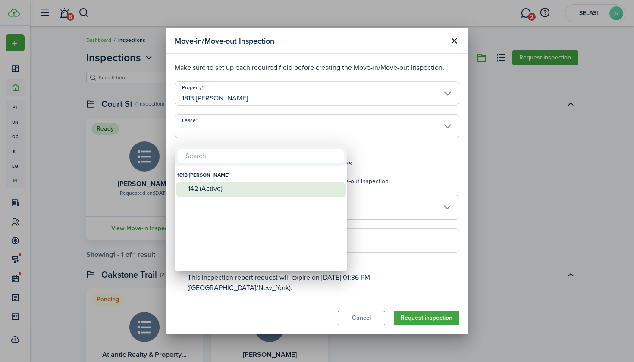
click at [231, 188] on div "142 (Active)" at bounding box center [264, 189] width 153 height 8
type input "1813 [PERSON_NAME]. Lease #142 (Active)"
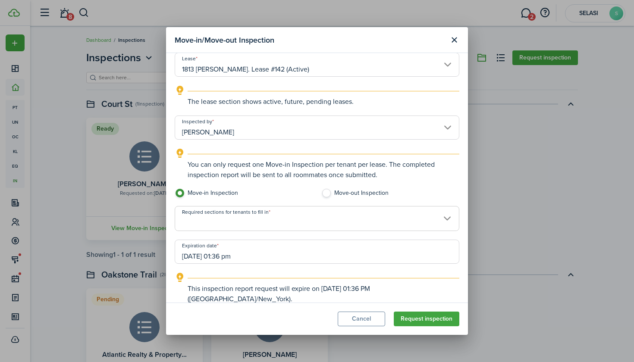
scroll to position [61, 0]
click at [306, 219] on span at bounding box center [317, 223] width 284 height 15
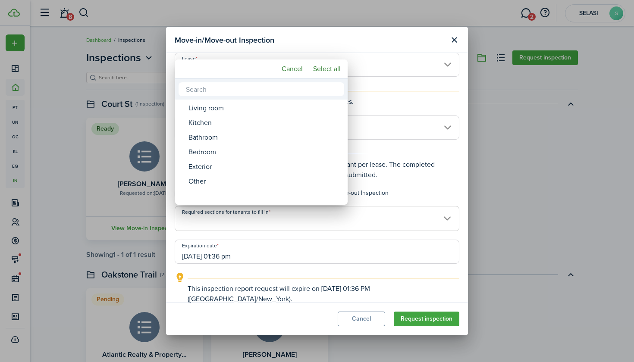
click at [324, 228] on div at bounding box center [317, 181] width 772 height 500
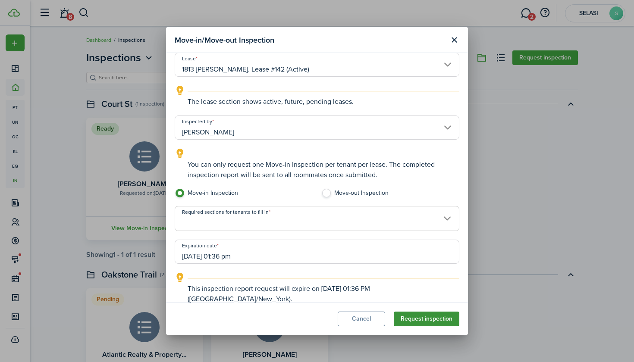
click at [422, 321] on button "Request inspection" at bounding box center [427, 319] width 66 height 15
click at [403, 220] on span at bounding box center [317, 223] width 284 height 15
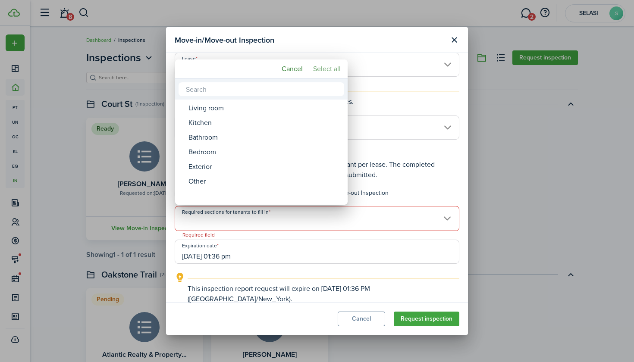
click at [325, 68] on mbsc-button "Select all" at bounding box center [327, 69] width 35 height 16
type input "Living room, Kitchen, Bathroom, Bedroom, Exterior, Other"
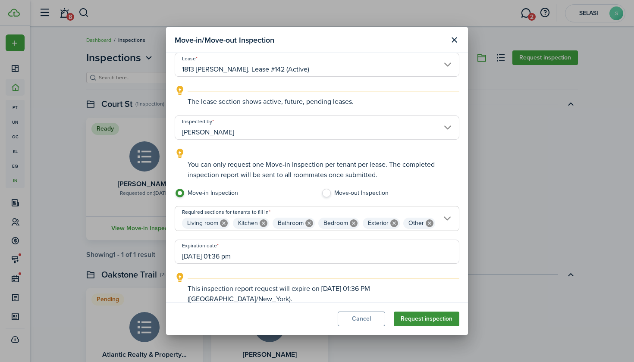
click at [424, 321] on button "Request inspection" at bounding box center [427, 319] width 66 height 15
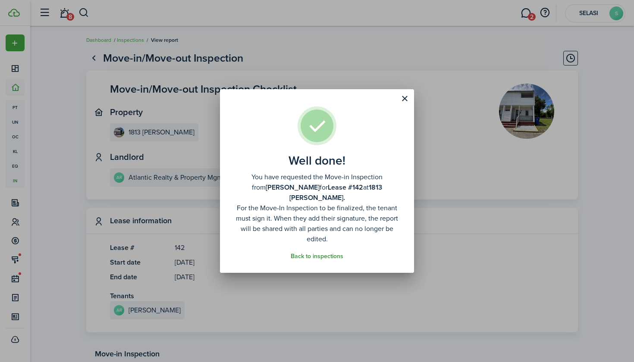
click at [320, 253] on link "Back to inspections" at bounding box center [317, 256] width 53 height 7
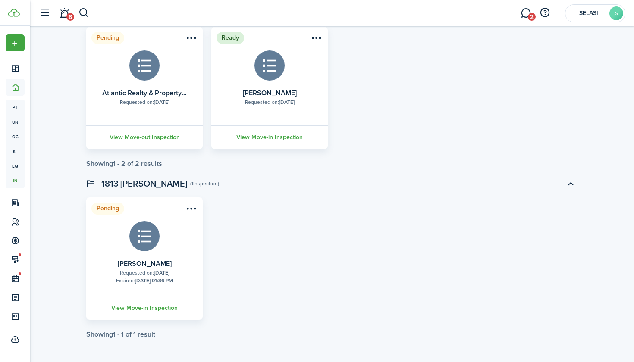
scroll to position [1287, 0]
click at [133, 310] on link "View Move-in Inspection" at bounding box center [144, 308] width 119 height 24
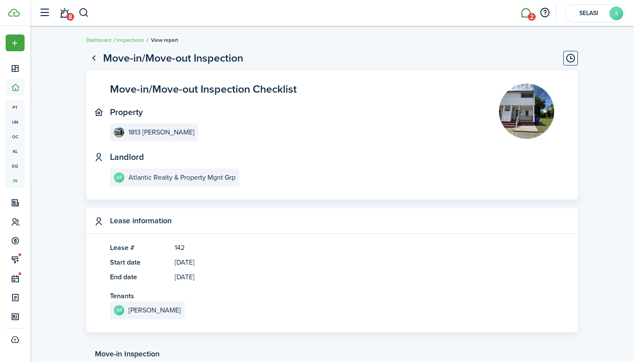
click at [525, 13] on link "2" at bounding box center [526, 13] width 16 height 22
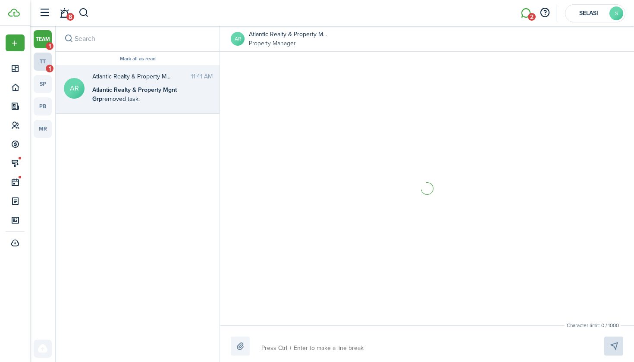
click at [45, 63] on link "tt 1" at bounding box center [43, 62] width 18 height 18
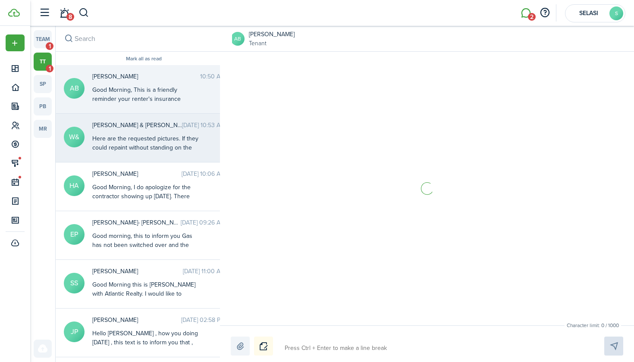
click at [130, 140] on div "Here are the requested pictures. If they could repaint without standing on the …" at bounding box center [146, 165] width 108 height 63
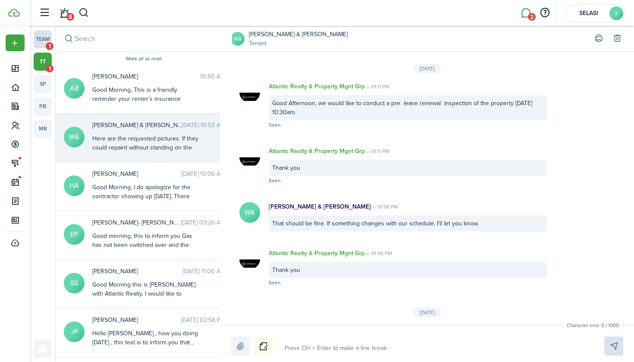
scroll to position [1657, 0]
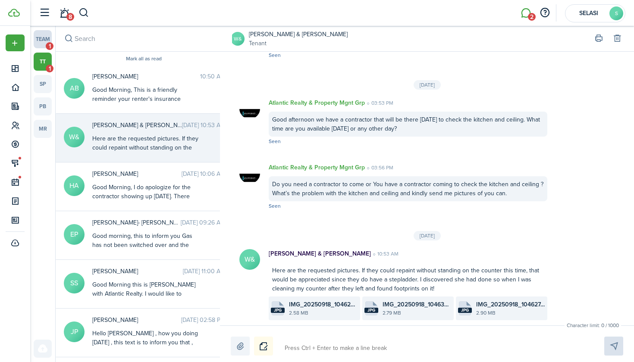
click at [47, 47] on span "1" at bounding box center [50, 46] width 8 height 8
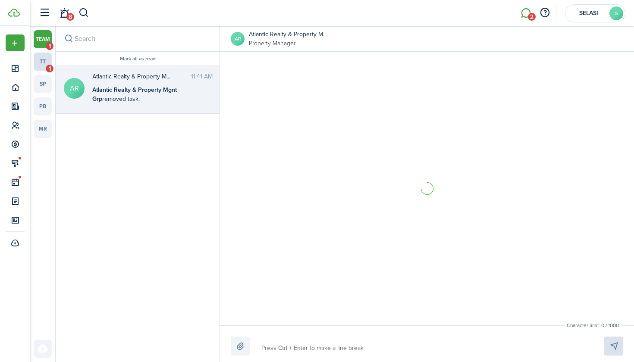
click at [47, 62] on link "tt 1" at bounding box center [43, 62] width 18 height 18
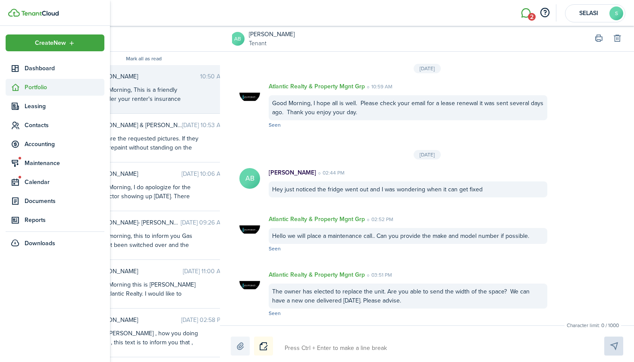
scroll to position [1326, 0]
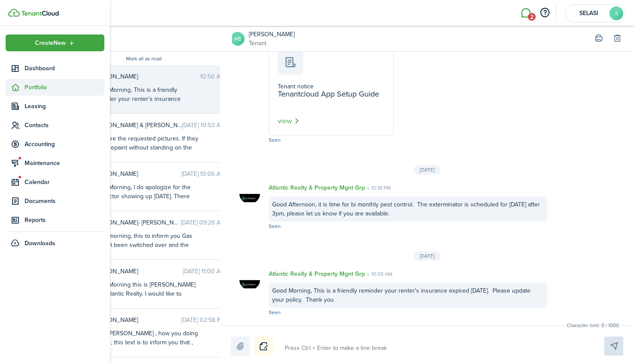
click at [42, 85] on span "Portfolio" at bounding box center [65, 87] width 80 height 9
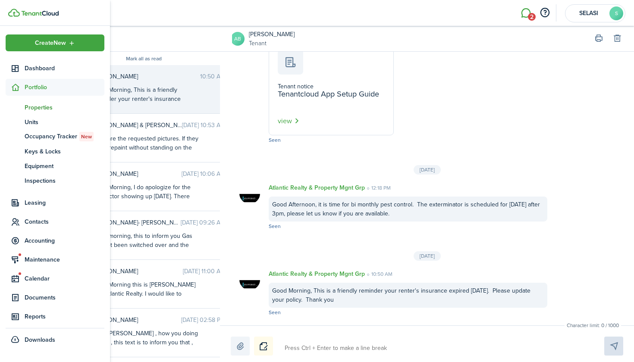
click at [42, 106] on span "Properties" at bounding box center [65, 107] width 80 height 9
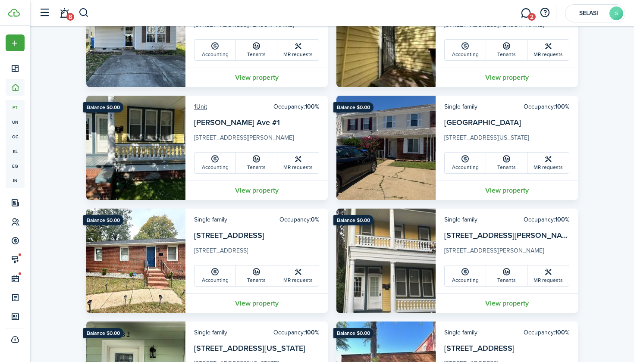
scroll to position [569, 0]
